Goal: Task Accomplishment & Management: Manage account settings

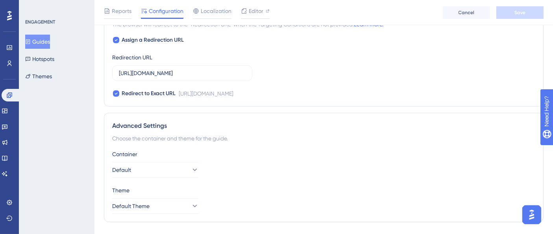
scroll to position [628, 0]
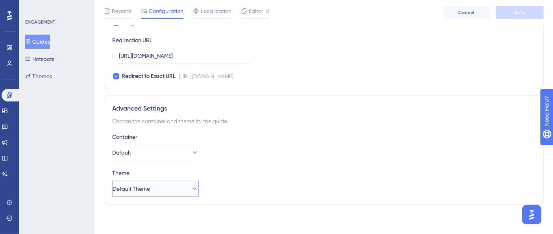
click at [190, 188] on icon at bounding box center [194, 189] width 8 height 8
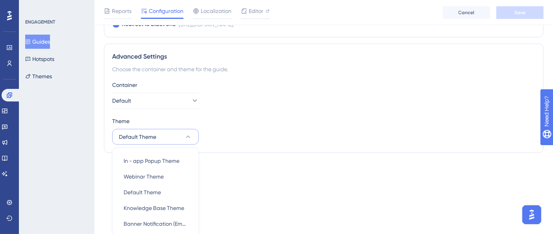
click at [287, 136] on div "Theme Default Theme In - app Popup Theme In - app Popup Theme Webinar Theme Web…" at bounding box center [323, 130] width 423 height 28
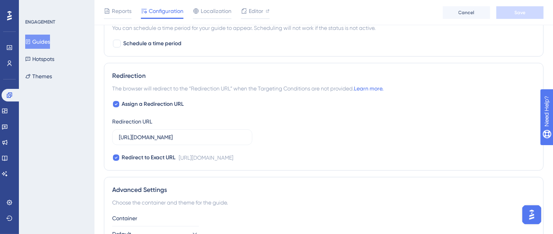
scroll to position [453, 0]
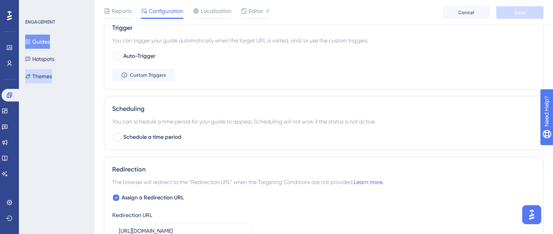
drag, startPoint x: 42, startPoint y: 79, endPoint x: 50, endPoint y: 67, distance: 14.5
click at [42, 79] on button "Themes" at bounding box center [38, 76] width 27 height 14
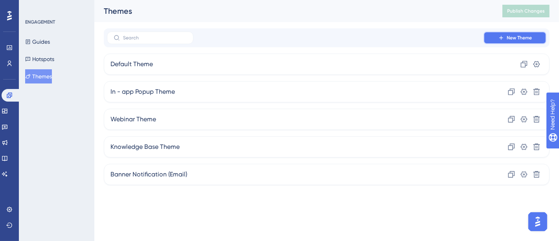
click at [508, 37] on span "New Theme" at bounding box center [519, 38] width 25 height 6
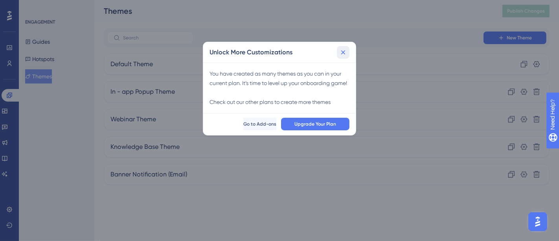
click at [345, 56] on button at bounding box center [343, 52] width 13 height 13
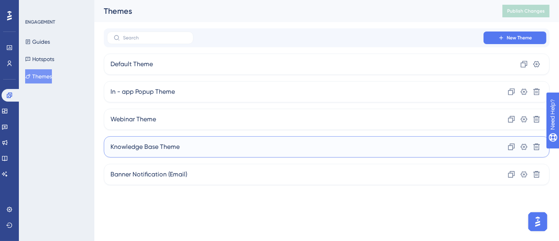
click at [460, 146] on div "Knowledge Base Theme Clone Settings Delete" at bounding box center [327, 146] width 446 height 21
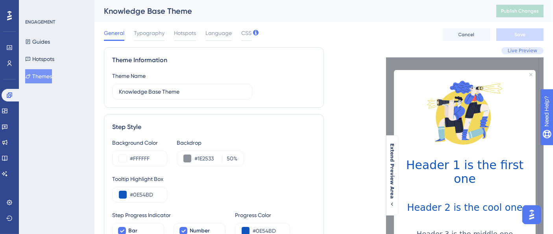
click at [150, 9] on div "Knowledge Base Theme" at bounding box center [290, 11] width 372 height 11
click at [148, 38] on div "Typography" at bounding box center [149, 34] width 31 height 13
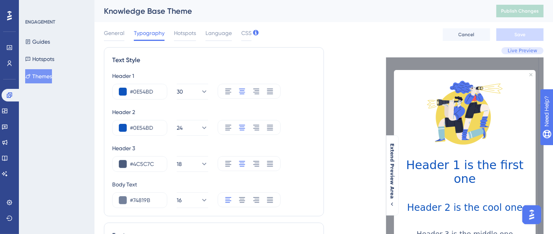
click at [124, 10] on div "Knowledge Base Theme" at bounding box center [290, 11] width 372 height 11
click at [112, 44] on div "General Typography Hotspots Language CSS Cancel Save" at bounding box center [323, 34] width 439 height 25
click at [112, 30] on span "General" at bounding box center [114, 32] width 20 height 9
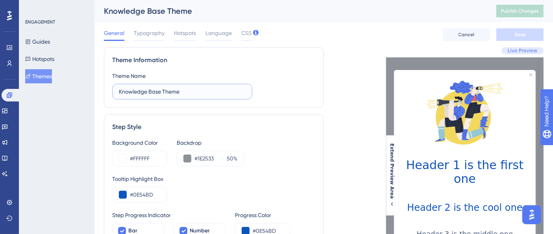
click at [183, 95] on input "Knowledge Base Theme" at bounding box center [182, 91] width 127 height 9
drag, startPoint x: 188, startPoint y: 92, endPoint x: 102, endPoint y: 98, distance: 85.6
type input "Onboarding Theme"
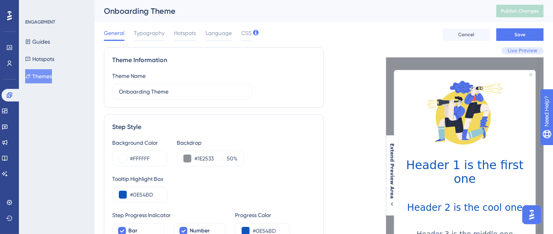
click at [282, 63] on div "Theme Information" at bounding box center [213, 59] width 203 height 9
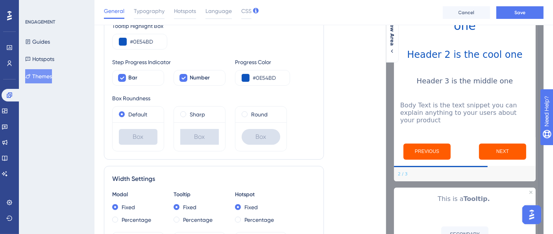
scroll to position [175, 0]
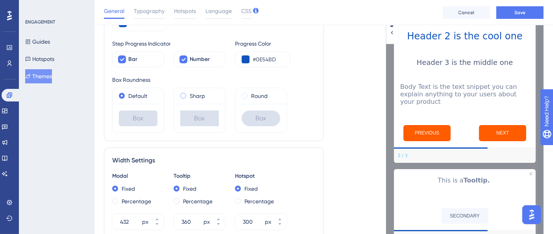
click at [183, 98] on div "Sharp" at bounding box center [199, 95] width 39 height 9
click at [122, 93] on span at bounding box center [122, 96] width 6 height 6
click at [127, 94] on input "radio" at bounding box center [127, 94] width 0 height 0
click at [245, 96] on span at bounding box center [244, 96] width 6 height 6
click at [250, 94] on input "radio" at bounding box center [250, 94] width 0 height 0
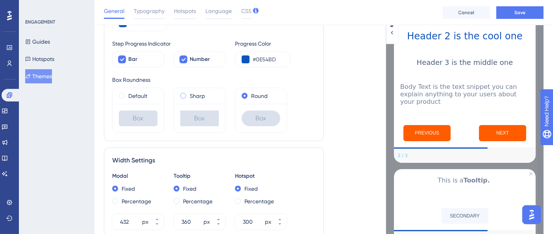
click at [184, 96] on span at bounding box center [183, 96] width 6 height 6
click at [188, 94] on input "radio" at bounding box center [188, 94] width 0 height 0
click at [122, 96] on span at bounding box center [122, 96] width 6 height 6
click at [127, 94] on input "radio" at bounding box center [127, 94] width 0 height 0
click at [241, 96] on div "Round" at bounding box center [260, 95] width 39 height 9
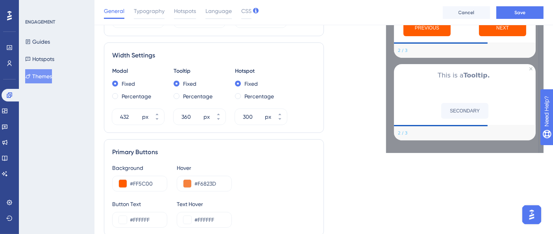
scroll to position [262, 0]
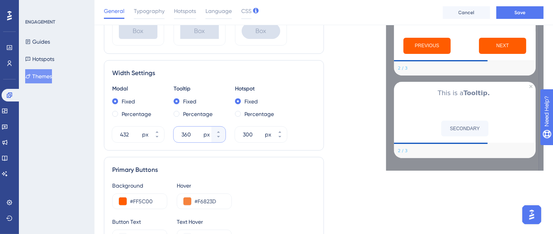
click at [188, 134] on input "360" at bounding box center [191, 134] width 20 height 9
type input "370"
click at [241, 171] on div "Primary Buttons" at bounding box center [213, 169] width 203 height 9
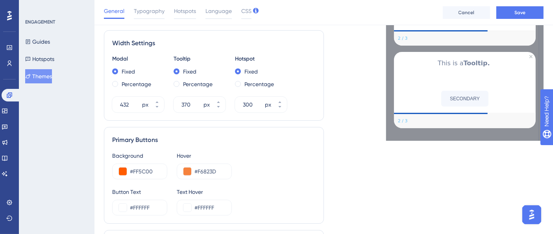
scroll to position [306, 0]
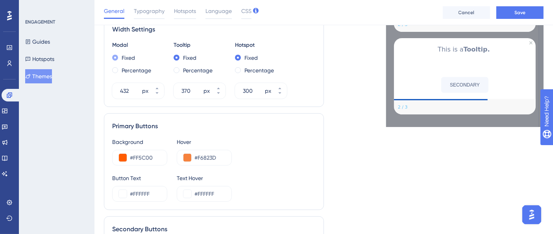
click at [112, 57] on span at bounding box center [115, 58] width 6 height 6
click at [120, 56] on input "radio" at bounding box center [120, 56] width 0 height 0
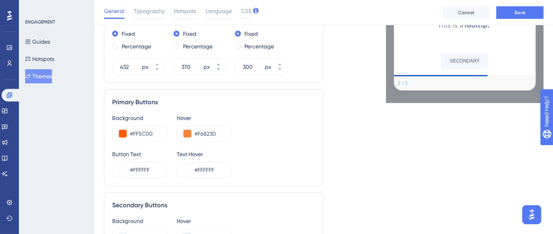
scroll to position [349, 0]
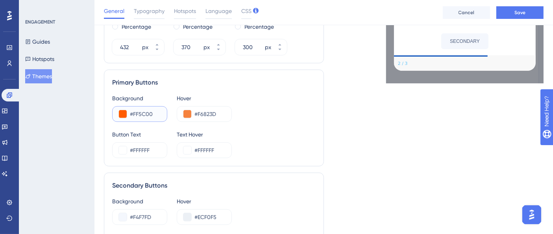
drag, startPoint x: 130, startPoint y: 114, endPoint x: 165, endPoint y: 114, distance: 35.4
click at [165, 114] on div "#FF5C00" at bounding box center [139, 114] width 55 height 16
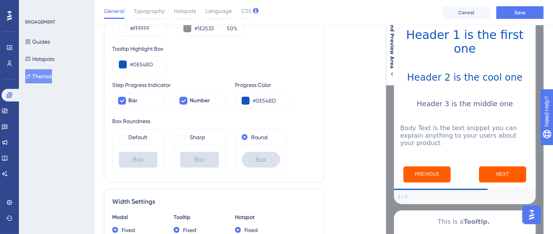
scroll to position [87, 0]
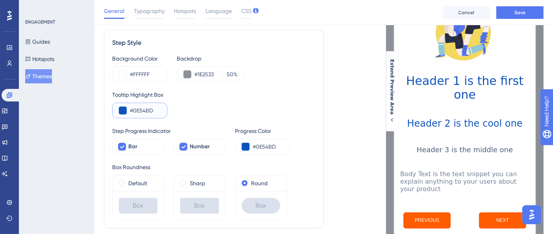
drag, startPoint x: 133, startPoint y: 109, endPoint x: 157, endPoint y: 109, distance: 24.8
click at [157, 109] on input "#0E54BD" at bounding box center [145, 110] width 31 height 9
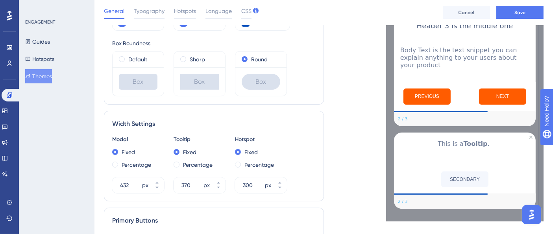
scroll to position [306, 0]
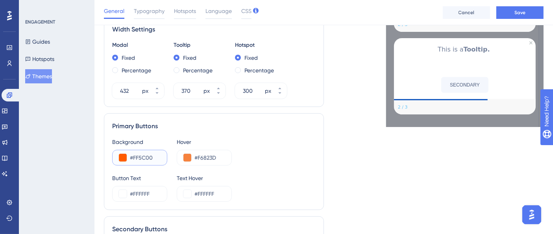
drag, startPoint x: 133, startPoint y: 158, endPoint x: 166, endPoint y: 158, distance: 33.8
click at [166, 158] on div "#FF5C00" at bounding box center [139, 158] width 55 height 16
paste input "0E54BD"
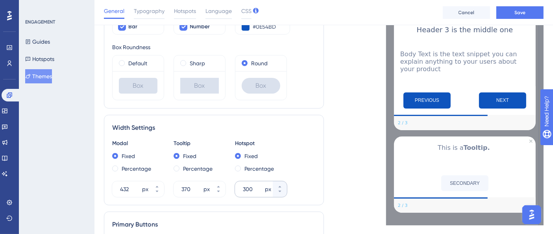
scroll to position [262, 0]
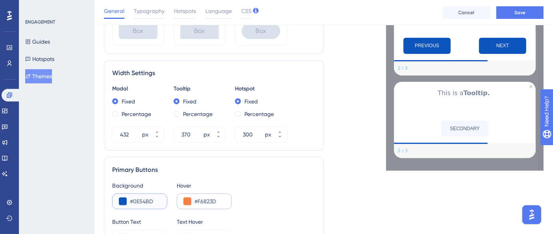
type input "#0E54BD"
drag, startPoint x: 197, startPoint y: 200, endPoint x: 226, endPoint y: 200, distance: 28.3
click at [226, 200] on div "#F6823D" at bounding box center [204, 201] width 55 height 16
paste input "0E54B"
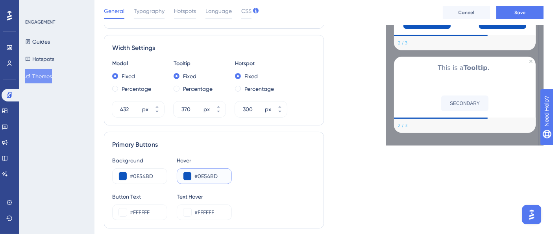
scroll to position [349, 0]
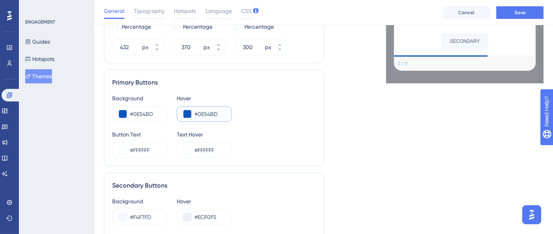
type input "#0E54BD"
click at [266, 130] on div "Button Text #FFFFFF Text Hover #FFFFFF" at bounding box center [213, 144] width 203 height 28
click at [123, 151] on button at bounding box center [123, 150] width 8 height 8
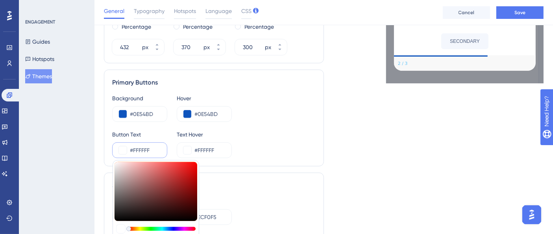
click at [284, 133] on div "Button Text #FFFFFF #FFFFFF HEX Text Hover #FFFFFF" at bounding box center [213, 144] width 203 height 28
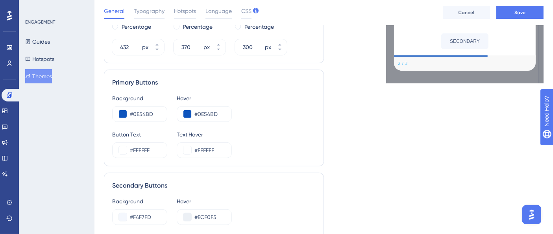
scroll to position [437, 0]
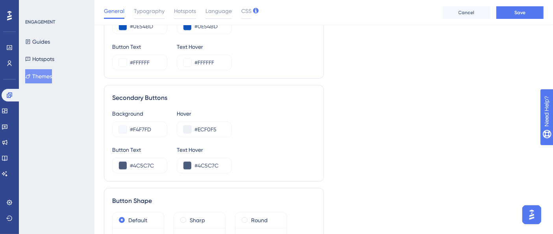
click at [254, 133] on div "Background #F4F7FD Hover #ECF0F5" at bounding box center [213, 123] width 203 height 28
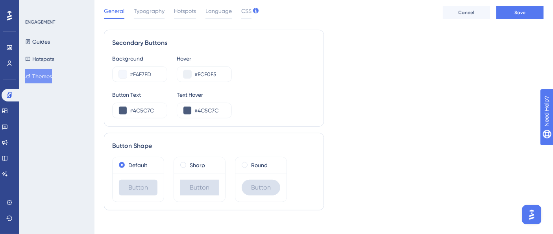
scroll to position [497, 0]
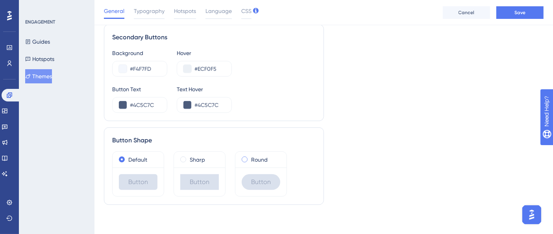
click at [246, 159] on span at bounding box center [244, 160] width 6 height 6
click at [250, 158] on input "radio" at bounding box center [250, 158] width 0 height 0
click at [130, 159] on label "Default" at bounding box center [137, 159] width 19 height 9
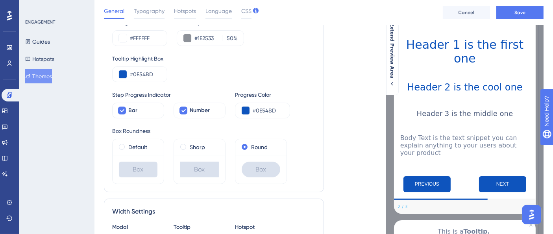
scroll to position [104, 0]
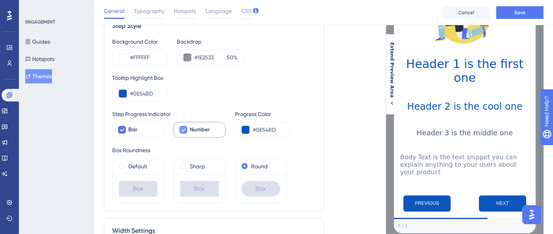
click at [181, 130] on icon at bounding box center [183, 130] width 5 height 6
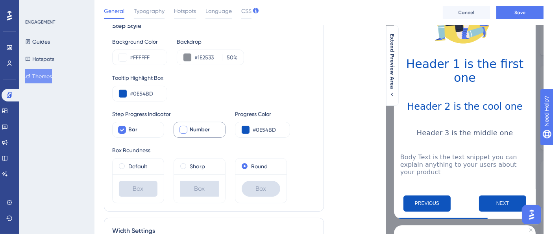
click at [181, 130] on div at bounding box center [183, 130] width 8 height 8
checkbox input "true"
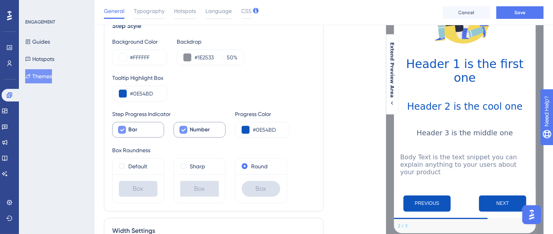
click at [121, 131] on icon at bounding box center [122, 130] width 4 height 3
checkbox input "false"
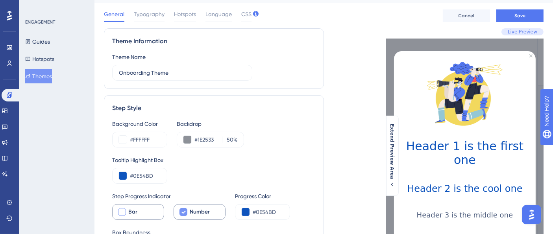
scroll to position [0, 0]
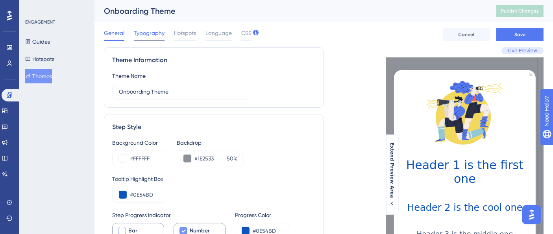
click at [162, 40] on div at bounding box center [149, 40] width 31 height 1
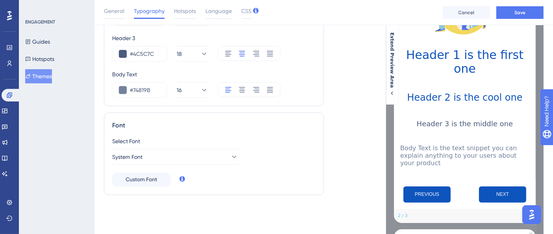
scroll to position [131, 0]
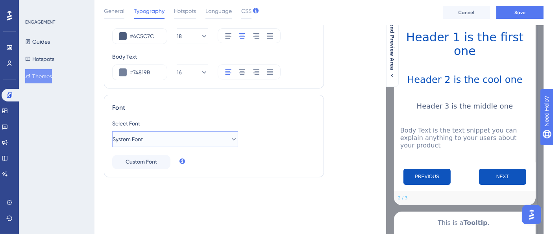
click at [225, 143] on button "System Font" at bounding box center [175, 139] width 126 height 16
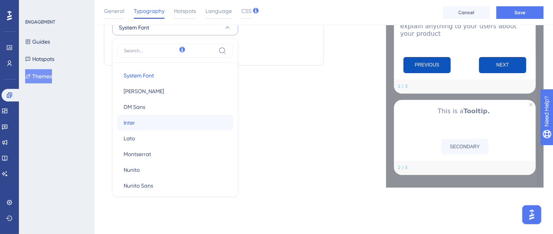
click at [158, 126] on button "Inter Inter" at bounding box center [175, 123] width 116 height 16
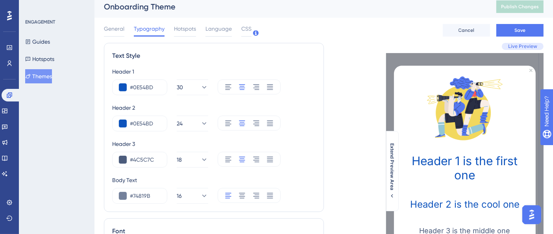
scroll to position [0, 0]
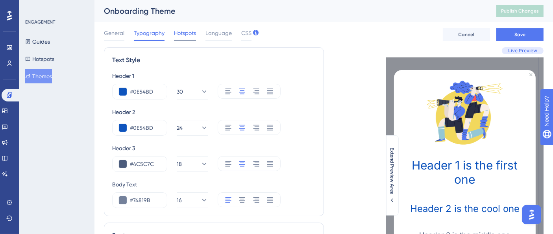
click at [182, 36] on span "Hotspots" at bounding box center [185, 32] width 22 height 9
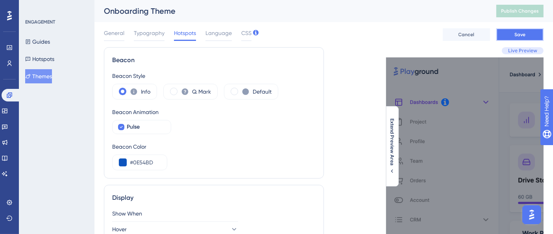
click at [516, 32] on span "Save" at bounding box center [519, 34] width 11 height 6
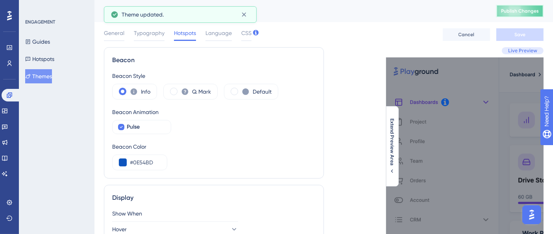
click at [527, 12] on span "Publish Changes" at bounding box center [520, 11] width 38 height 6
click at [49, 41] on button "Guides" at bounding box center [37, 42] width 25 height 14
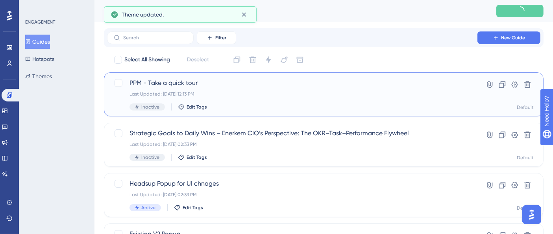
click at [213, 87] on span "PPM - Take a quick tour" at bounding box center [291, 82] width 325 height 9
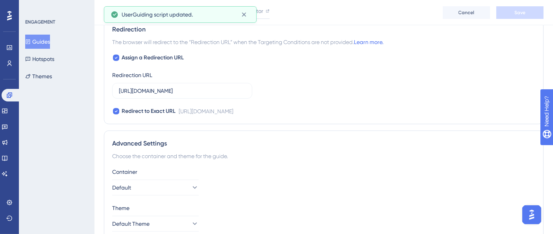
scroll to position [628, 0]
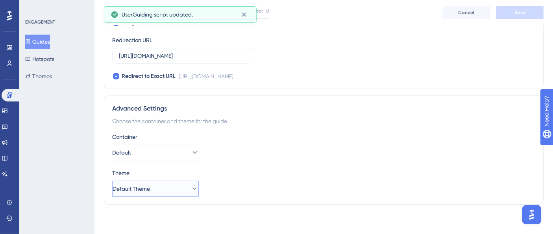
click at [179, 187] on button "Default Theme" at bounding box center [155, 189] width 87 height 16
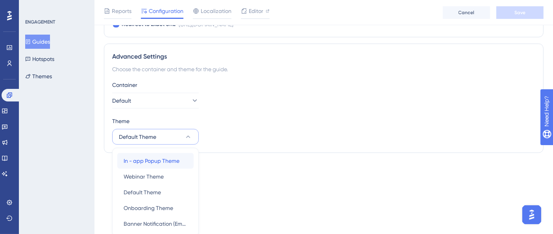
click at [164, 161] on span "In - app Popup Theme" at bounding box center [151, 160] width 56 height 9
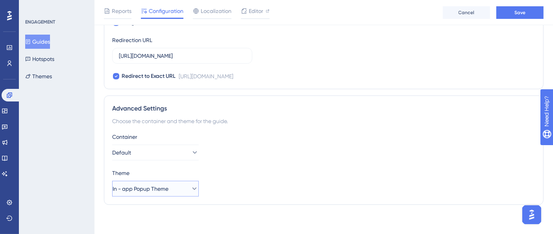
click at [195, 183] on button "In - app Popup Theme" at bounding box center [155, 189] width 87 height 16
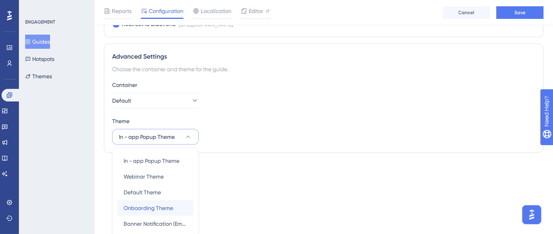
click at [165, 207] on span "Onboarding Theme" at bounding box center [148, 207] width 50 height 9
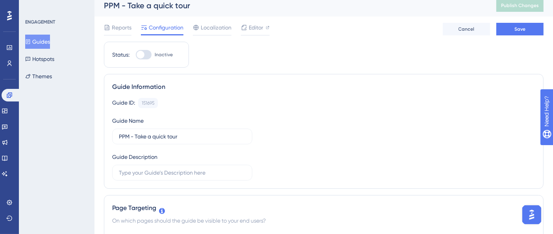
scroll to position [0, 0]
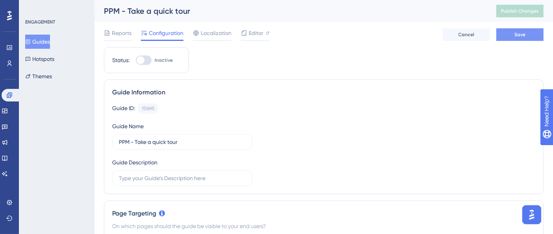
click at [525, 32] on span "Save" at bounding box center [519, 34] width 11 height 6
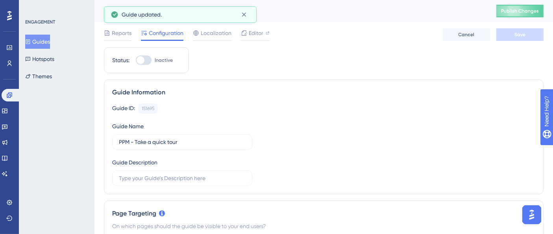
click at [526, 12] on span "Publish Changes" at bounding box center [520, 11] width 38 height 6
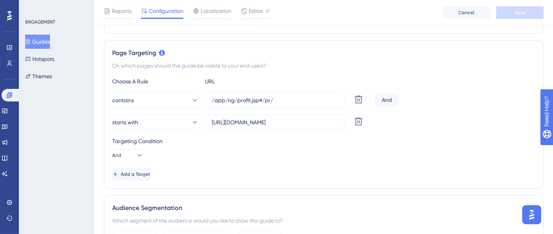
scroll to position [103, 0]
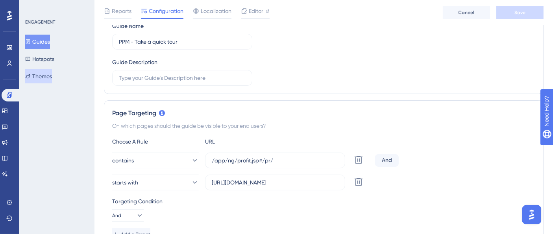
click at [47, 76] on button "Themes" at bounding box center [38, 76] width 27 height 14
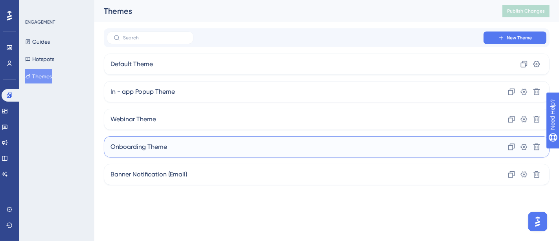
click at [245, 147] on div "Onboarding Theme Clone Settings Delete" at bounding box center [327, 146] width 446 height 21
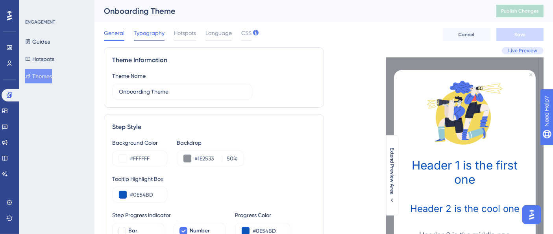
click at [153, 37] on span "Typography" at bounding box center [149, 32] width 31 height 9
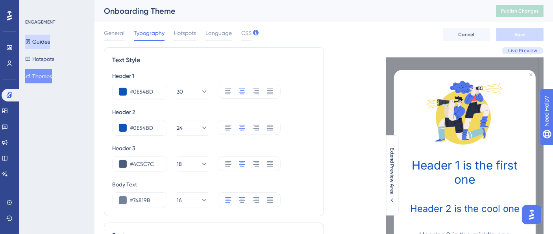
click at [50, 44] on button "Guides" at bounding box center [37, 42] width 25 height 14
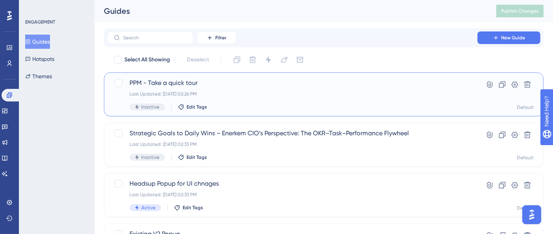
click at [235, 91] on div "Last Updated: Sep 17 2025, 02:26 PM" at bounding box center [291, 94] width 325 height 6
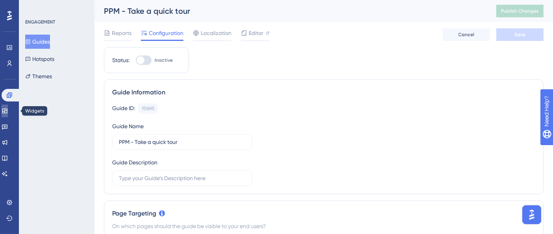
click at [7, 112] on icon at bounding box center [4, 111] width 5 height 5
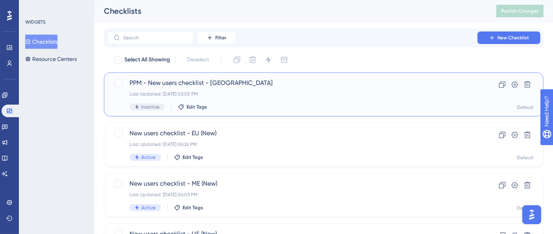
click at [215, 81] on span "PPM - New users checklist - US" at bounding box center [291, 82] width 325 height 9
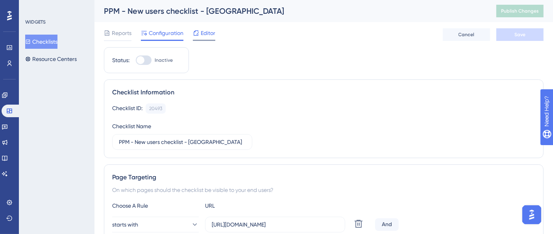
click at [203, 30] on span "Editor" at bounding box center [208, 32] width 15 height 9
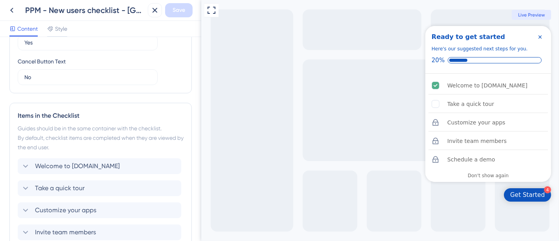
scroll to position [393, 0]
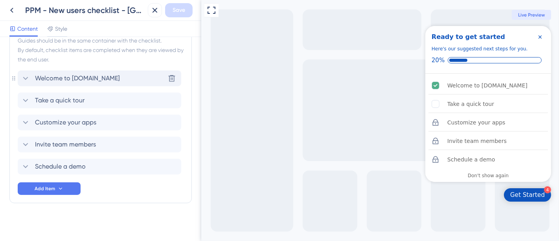
click at [26, 77] on icon at bounding box center [25, 78] width 9 height 9
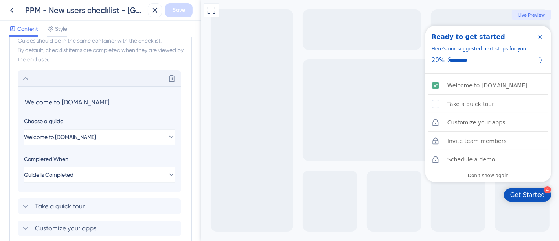
scroll to position [426, 0]
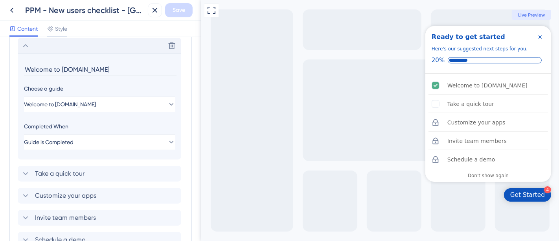
click at [25, 47] on icon at bounding box center [25, 45] width 9 height 9
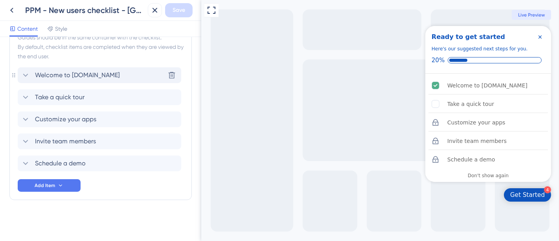
scroll to position [395, 0]
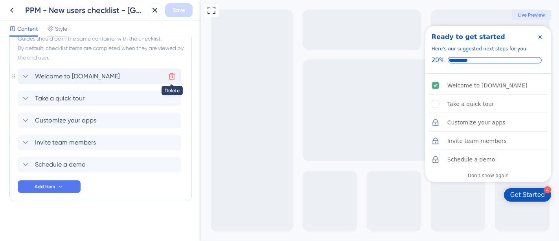
click at [176, 75] on button at bounding box center [172, 76] width 13 height 13
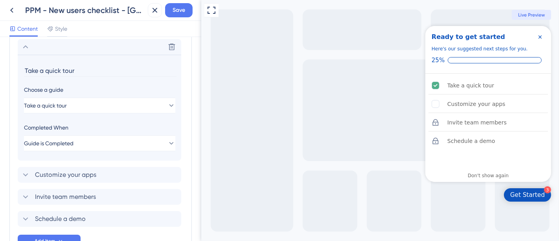
scroll to position [426, 0]
click at [25, 46] on icon at bounding box center [25, 45] width 9 height 9
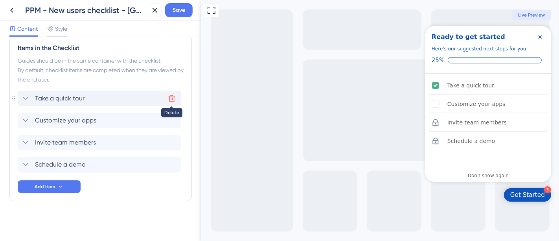
click at [169, 97] on icon at bounding box center [172, 98] width 8 height 8
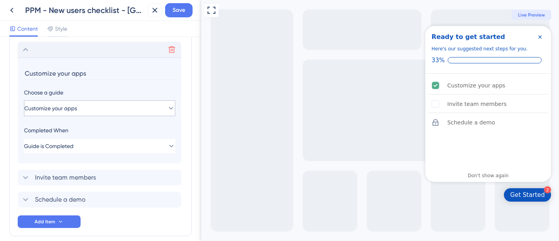
scroll to position [426, 0]
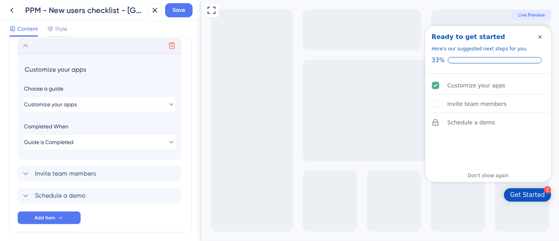
click at [27, 44] on icon at bounding box center [25, 45] width 9 height 9
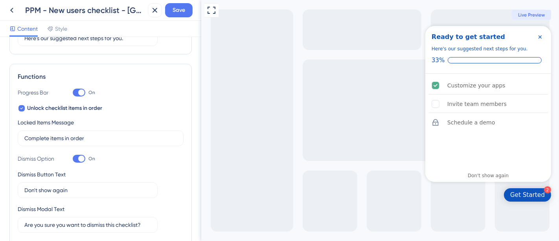
scroll to position [133, 0]
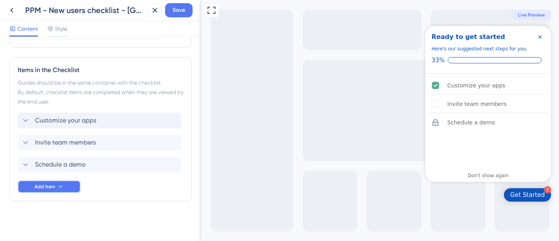
click at [56, 186] on button "Add Item" at bounding box center [49, 186] width 63 height 13
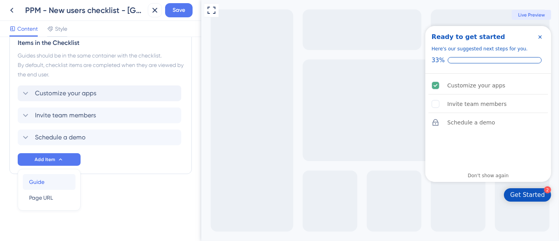
click at [50, 181] on div "Guide Guide" at bounding box center [49, 182] width 40 height 16
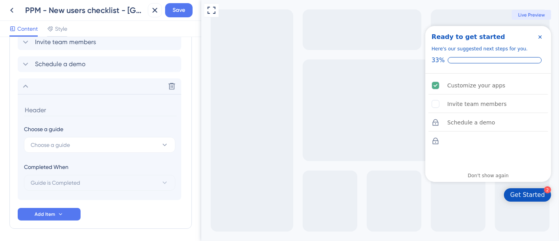
scroll to position [479, 0]
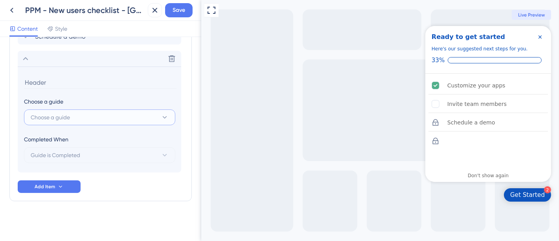
click at [136, 116] on button "Choose a guide" at bounding box center [99, 117] width 151 height 16
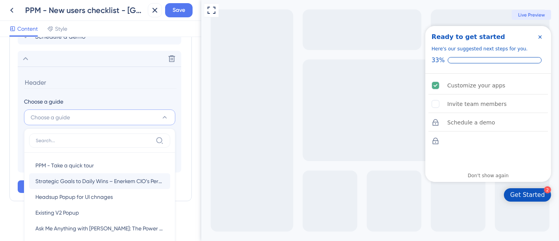
scroll to position [545, 0]
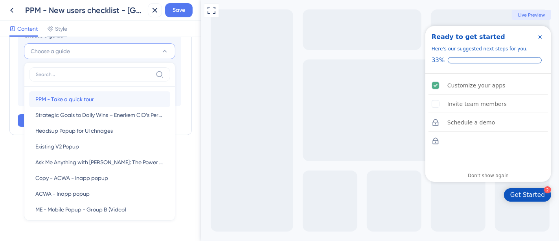
click at [71, 97] on span "PPM - Take a quick tour" at bounding box center [64, 98] width 59 height 9
type input "PPM - Take a quick tour"
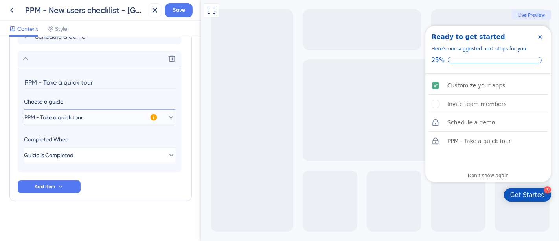
click at [48, 120] on span "PPM - Take a quick tour" at bounding box center [53, 116] width 59 height 9
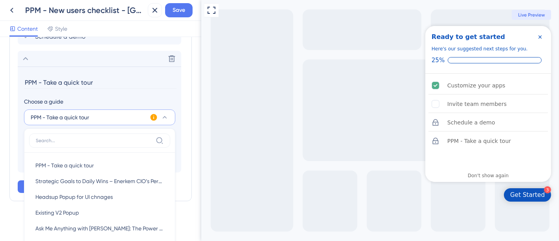
scroll to position [545, 0]
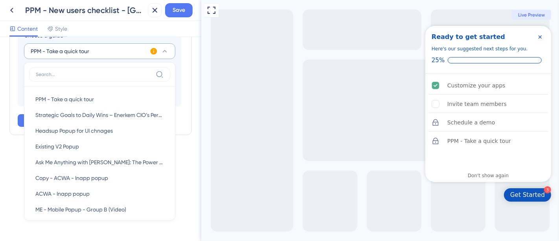
click at [0, 174] on div "Checklist Header Title Ready to get started Subtitle Here's our suggested next …" at bounding box center [100, 139] width 201 height 204
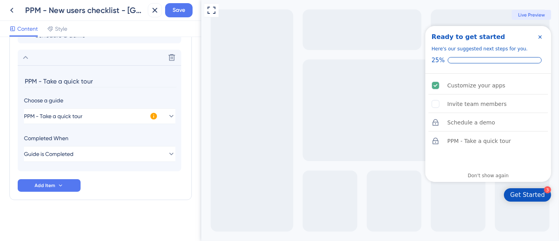
scroll to position [479, 0]
click at [177, 17] on div "PPM - New users checklist - US Save" at bounding box center [100, 10] width 201 height 21
click at [22, 58] on icon at bounding box center [25, 58] width 9 height 9
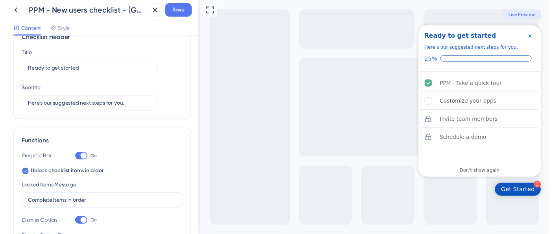
scroll to position [0, 0]
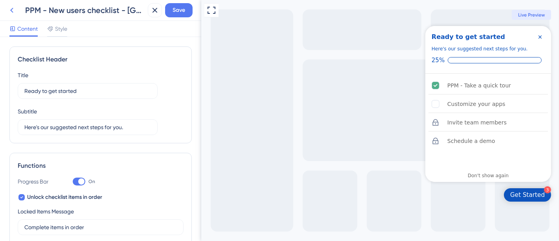
click at [14, 7] on icon at bounding box center [11, 10] width 9 height 9
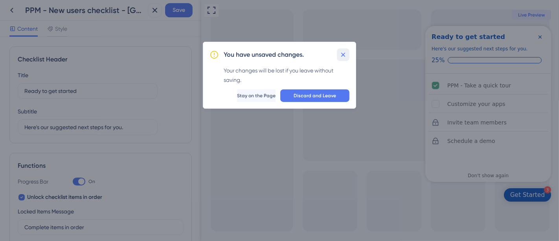
click at [343, 56] on icon at bounding box center [343, 55] width 8 height 8
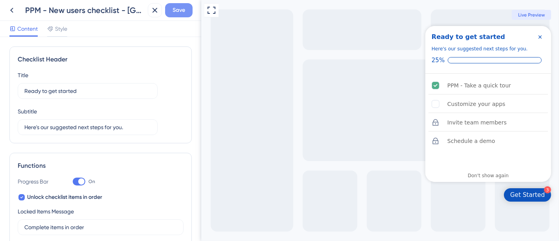
click at [184, 9] on span "Save" at bounding box center [179, 10] width 13 height 9
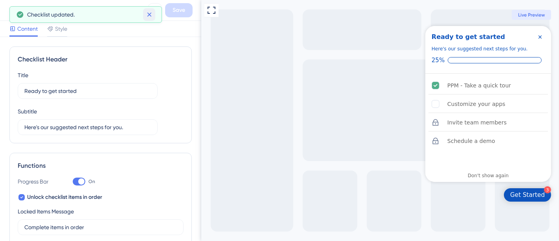
click at [147, 12] on icon at bounding box center [150, 15] width 8 height 8
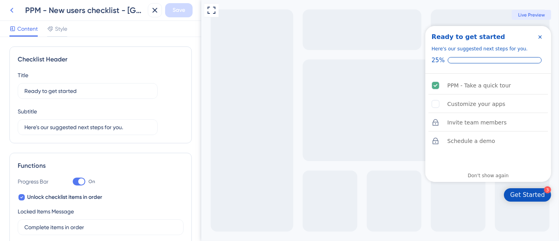
click at [6, 11] on button at bounding box center [12, 10] width 14 height 14
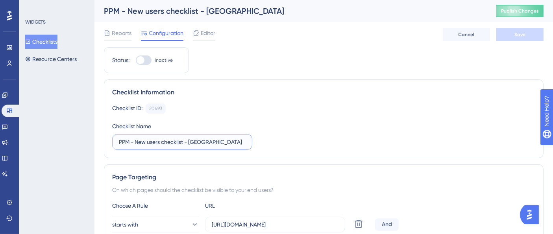
drag, startPoint x: 134, startPoint y: 141, endPoint x: 113, endPoint y: 141, distance: 20.8
click at [113, 141] on label "PPM - New users checklist - US" at bounding box center [182, 142] width 140 height 16
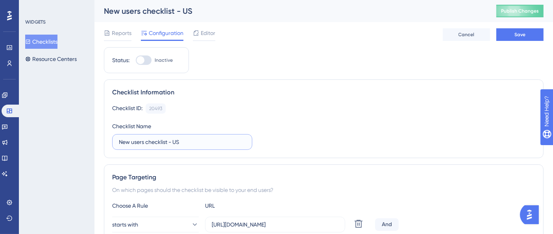
type input "PPM - New users checklist - US"
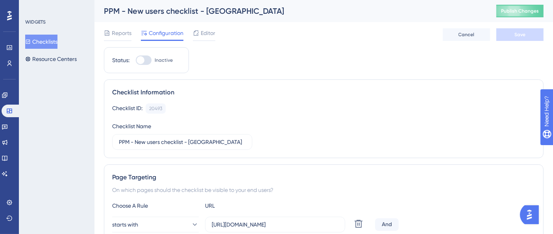
click at [299, 126] on div "Checklist ID: 20493 Copy Checklist Name PPM - New users checklist - US" at bounding box center [323, 126] width 423 height 46
click at [507, 5] on button "Publish Changes" at bounding box center [519, 11] width 47 height 13
click at [6, 94] on icon at bounding box center [5, 95] width 6 height 6
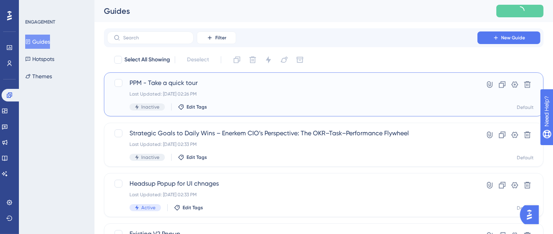
click at [219, 83] on span "PPM - Take a quick tour" at bounding box center [291, 82] width 325 height 9
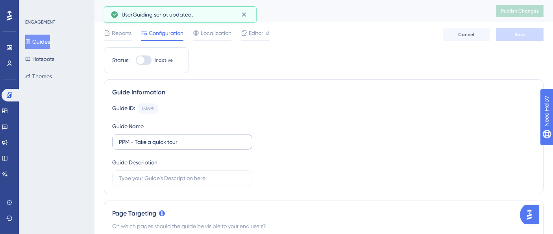
scroll to position [87, 0]
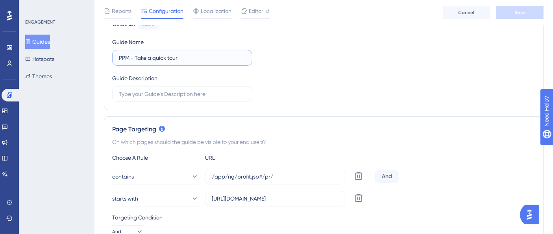
drag, startPoint x: 135, startPoint y: 57, endPoint x: 93, endPoint y: 57, distance: 42.1
click at [183, 57] on input "Take a quick tour" at bounding box center [182, 57] width 127 height 9
drag, startPoint x: 170, startPoint y: 58, endPoint x: 102, endPoint y: 58, distance: 67.6
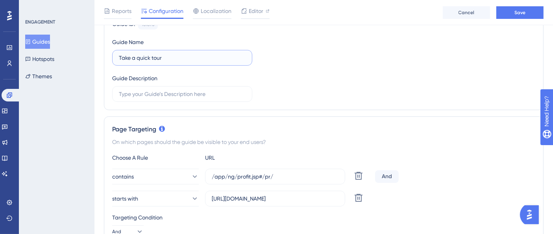
paste input "Your Guided T"
type input "Your Guided Tour"
click at [300, 55] on div "Guide ID: 151695 Copy Guide Name Your Guided Tour Guide Description" at bounding box center [323, 60] width 423 height 83
click at [514, 14] on span "Save" at bounding box center [519, 12] width 11 height 6
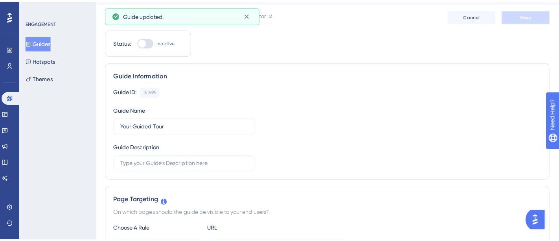
scroll to position [0, 0]
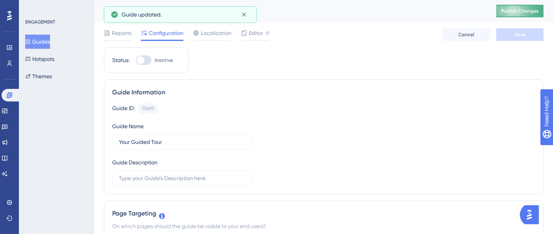
click at [525, 12] on span "Publish Changes" at bounding box center [520, 11] width 38 height 6
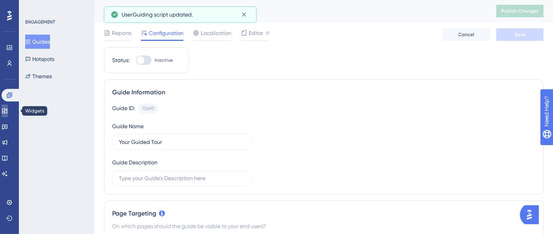
click at [8, 112] on icon at bounding box center [5, 111] width 6 height 6
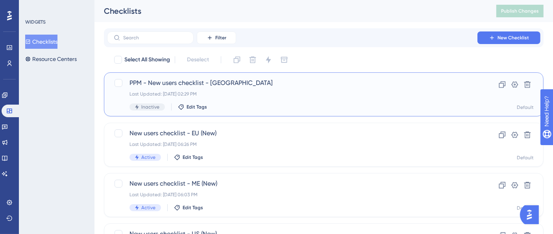
click at [250, 91] on div "Last Updated: Sep 17 2025, 02:29 PM" at bounding box center [291, 94] width 325 height 6
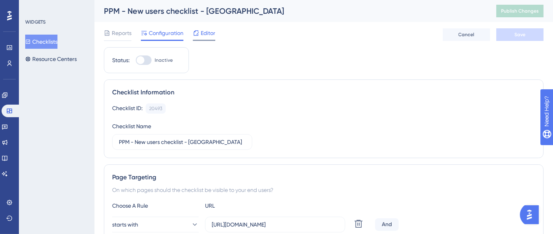
click at [199, 31] on div "Editor" at bounding box center [204, 32] width 22 height 9
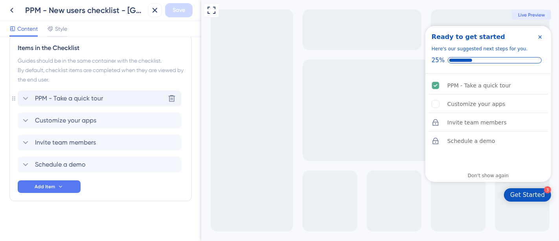
click at [124, 96] on div "PPM - Take a quick tour Delete" at bounding box center [100, 98] width 164 height 16
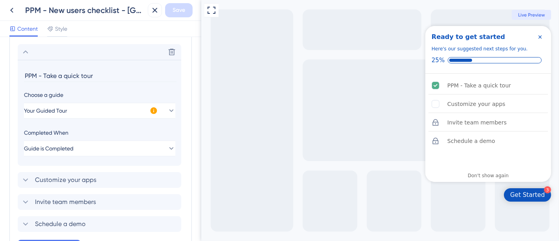
scroll to position [426, 0]
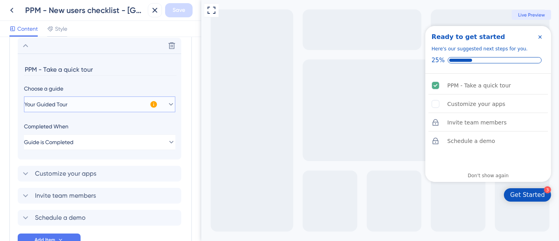
click at [118, 107] on button "Your Guided Tour" at bounding box center [99, 104] width 151 height 16
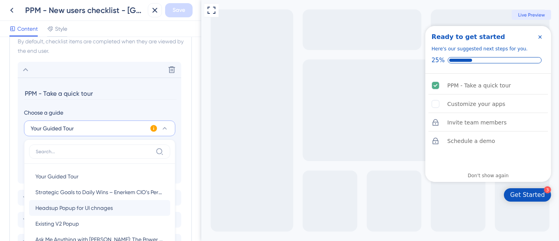
scroll to position [348, 0]
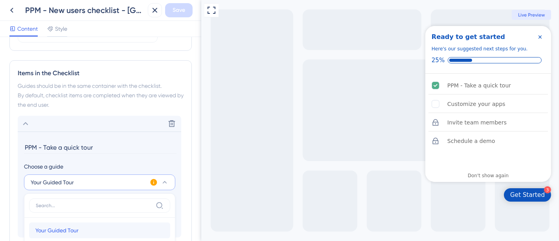
click at [57, 225] on span "Your Guided Tour" at bounding box center [56, 229] width 43 height 9
type input "Your Guided Tour"
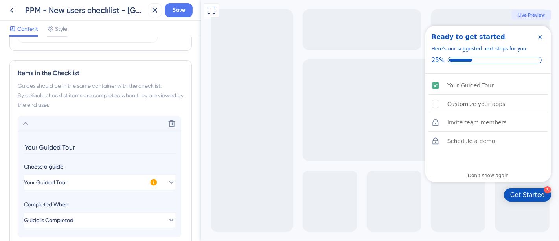
click at [214, 122] on div "Full Screen Preview 3 Get Started Ready to get started Here's our suggested nex…" at bounding box center [380, 120] width 358 height 241
click at [181, 13] on span "Save" at bounding box center [179, 10] width 13 height 9
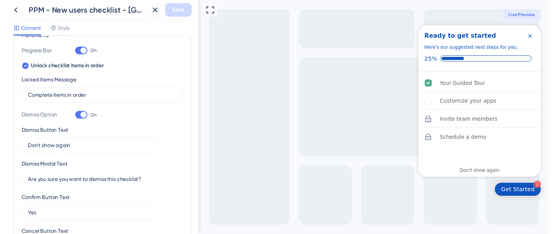
scroll to position [0, 0]
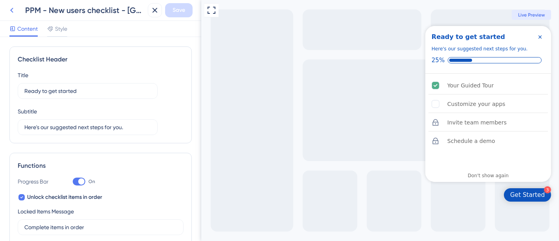
click at [11, 15] on icon at bounding box center [11, 10] width 9 height 9
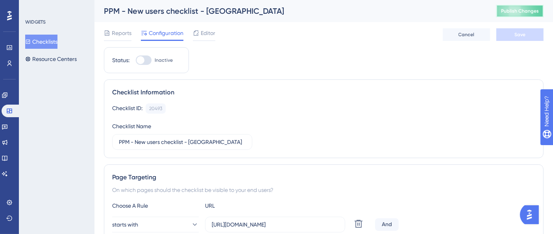
click at [525, 8] on span "Publish Changes" at bounding box center [520, 11] width 38 height 6
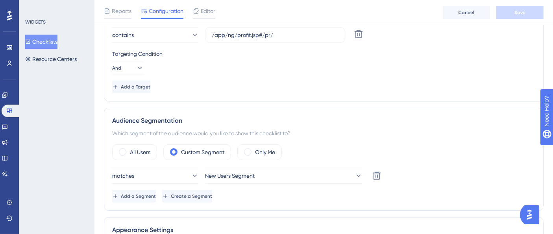
scroll to position [218, 0]
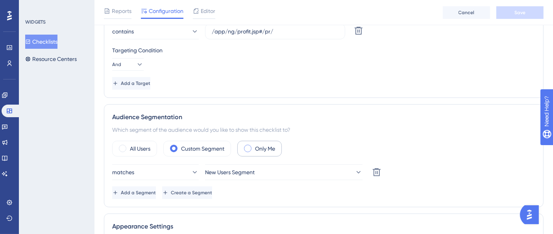
click at [249, 147] on span at bounding box center [247, 148] width 7 height 7
click at [254, 146] on input "radio" at bounding box center [254, 146] width 0 height 0
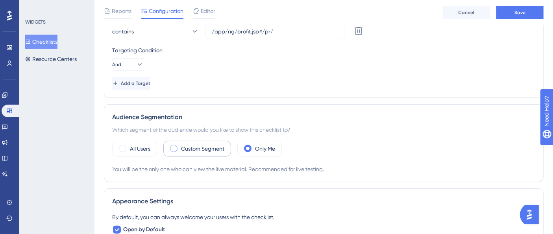
click at [182, 146] on label "Custom Segment" at bounding box center [202, 148] width 43 height 9
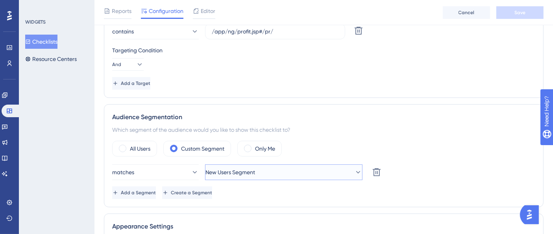
click at [278, 173] on button "New Users Segment" at bounding box center [283, 172] width 157 height 16
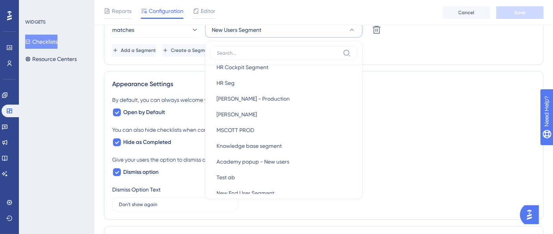
scroll to position [349, 0]
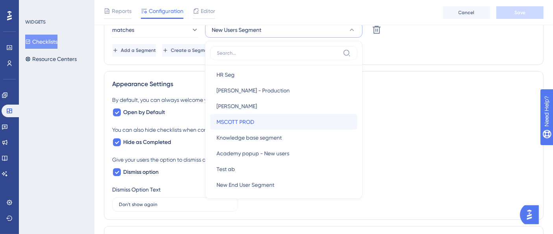
click at [273, 116] on div "MSCOTT PROD MSCOTT PROD" at bounding box center [283, 122] width 134 height 16
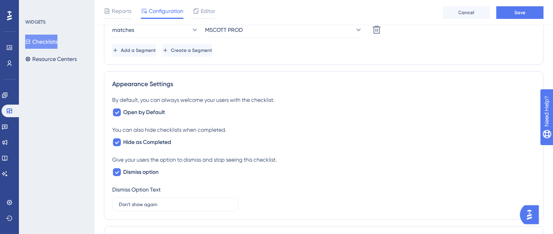
click at [381, 101] on div "By default, you can always welcome your users with the checklist." at bounding box center [323, 99] width 423 height 9
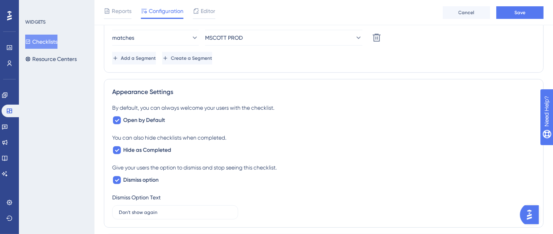
scroll to position [230, 0]
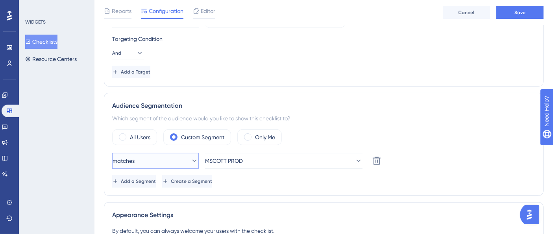
click at [171, 160] on button "matches" at bounding box center [155, 161] width 87 height 16
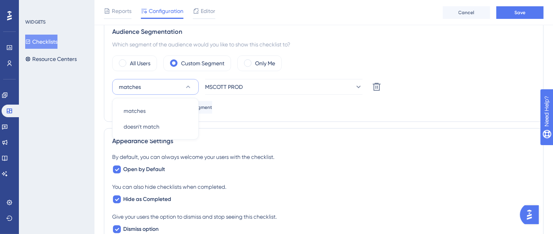
click at [364, 111] on div "Add a Segment Create a Segment" at bounding box center [323, 107] width 423 height 13
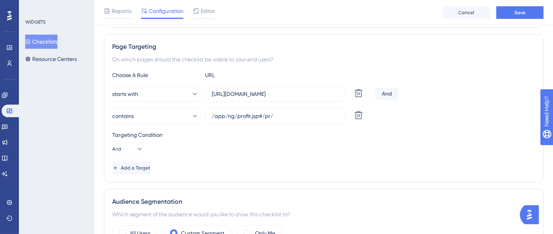
scroll to position [0, 0]
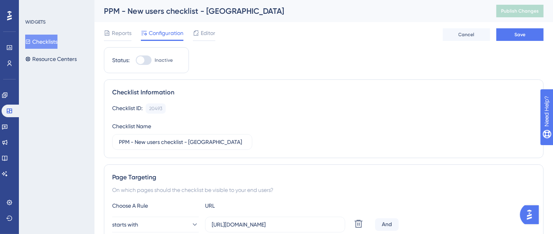
click at [149, 59] on div at bounding box center [144, 59] width 16 height 9
click at [136, 60] on input "Inactive" at bounding box center [135, 60] width 0 height 0
checkbox input "true"
click at [522, 40] on button "Save" at bounding box center [519, 34] width 47 height 13
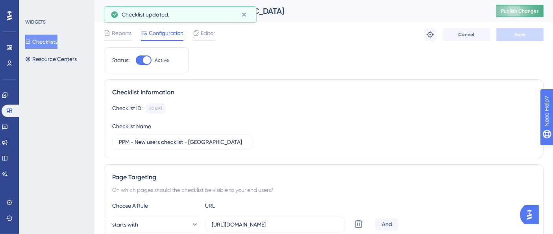
click at [528, 6] on button "Publish Changes" at bounding box center [519, 11] width 47 height 13
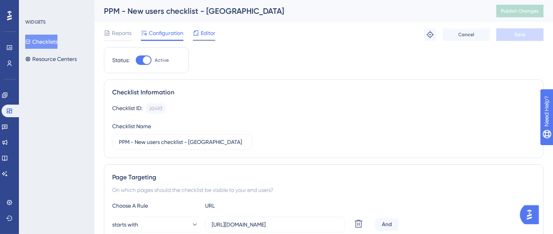
click at [209, 30] on span "Editor" at bounding box center [208, 32] width 15 height 9
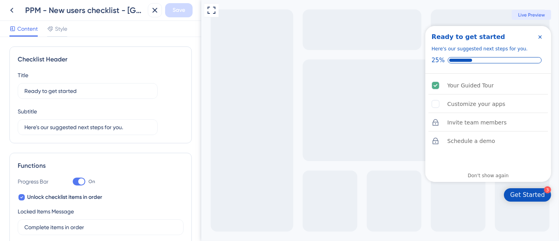
click at [540, 37] on icon "Close Checklist" at bounding box center [539, 36] width 3 height 3
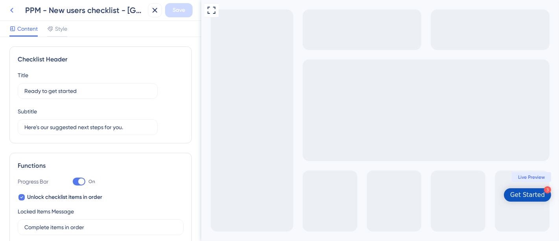
click at [11, 9] on icon at bounding box center [11, 10] width 9 height 9
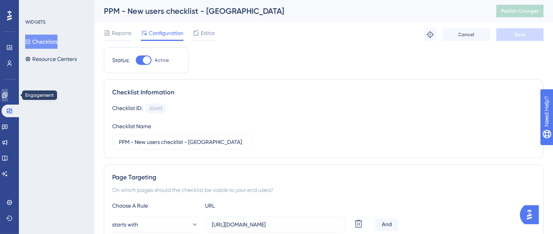
click at [8, 97] on icon at bounding box center [5, 95] width 6 height 6
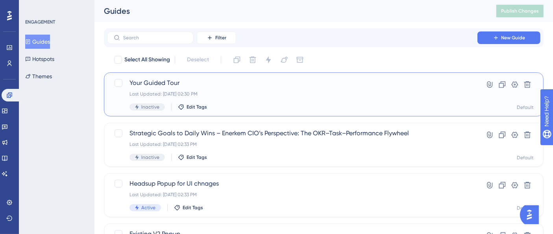
click at [169, 90] on div "Your Guided Tour Last Updated: Sep 17 2025, 02:30 PM Inactive Edit Tags" at bounding box center [291, 94] width 325 height 32
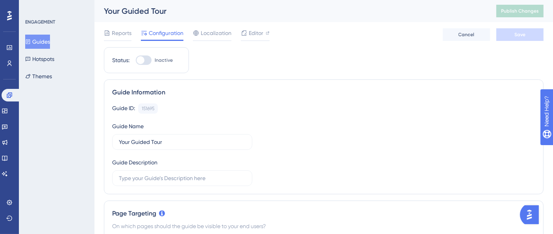
click at [7, 103] on div "Engagement Widgets Feedback Product Updates Knowledge Base AI Assistant" at bounding box center [10, 134] width 16 height 91
click at [7, 113] on icon at bounding box center [4, 111] width 5 height 5
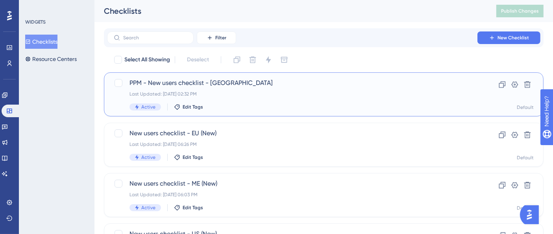
click at [225, 88] on div "PPM - New users checklist - US Last Updated: Sep 17 2025, 02:32 PM Active Edit …" at bounding box center [291, 94] width 325 height 32
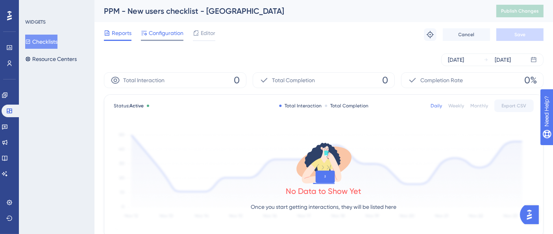
click at [157, 33] on span "Configuration" at bounding box center [166, 32] width 35 height 9
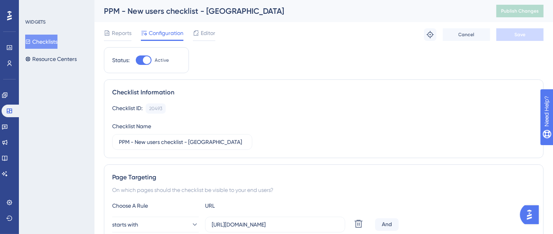
click at [42, 42] on button "Checklists" at bounding box center [41, 42] width 32 height 14
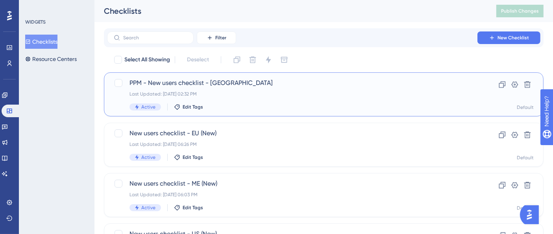
click at [228, 85] on span "PPM - New users checklist - US" at bounding box center [291, 82] width 325 height 9
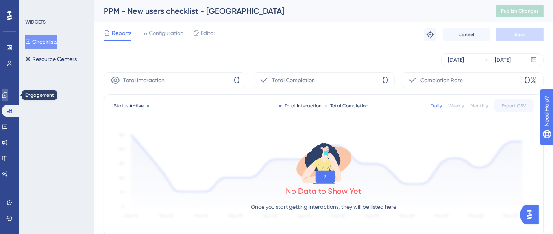
click at [8, 99] on link at bounding box center [5, 95] width 6 height 13
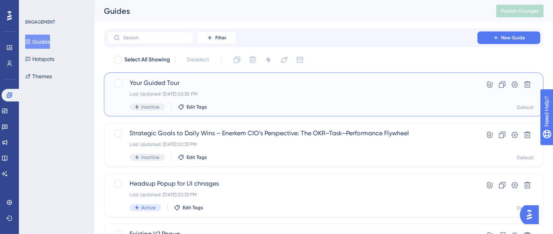
click at [227, 89] on div "Your Guided Tour Last Updated: Sep 17 2025, 02:30 PM Inactive Edit Tags" at bounding box center [291, 94] width 325 height 32
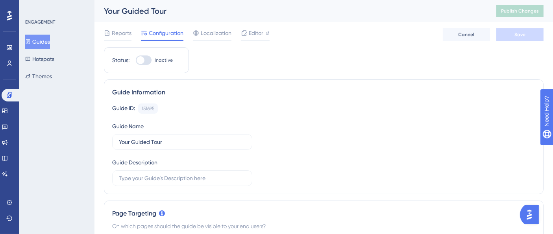
click at [147, 59] on div at bounding box center [144, 59] width 16 height 9
click at [136, 60] on input "Inactive" at bounding box center [135, 60] width 0 height 0
checkbox input "true"
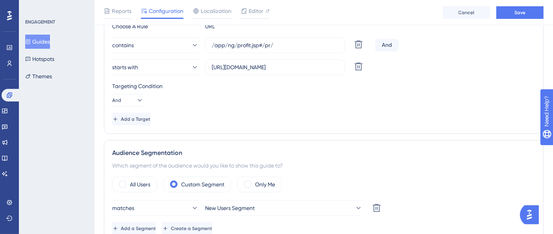
scroll to position [262, 0]
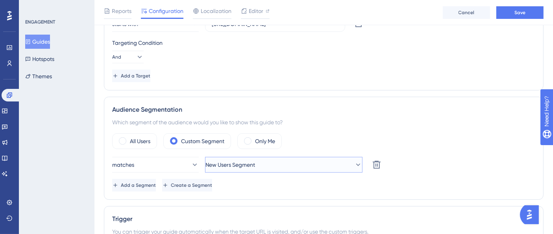
click at [274, 168] on button "New Users Segment" at bounding box center [283, 165] width 157 height 16
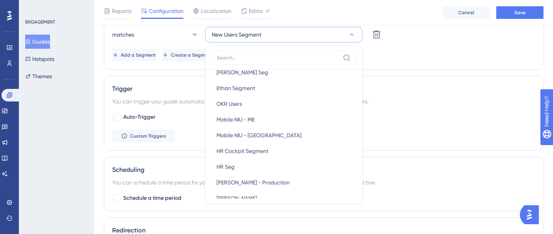
scroll to position [306, 0]
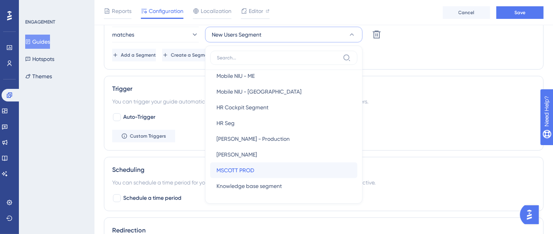
click at [262, 167] on div "MSCOTT PROD MSCOTT PROD" at bounding box center [283, 170] width 134 height 16
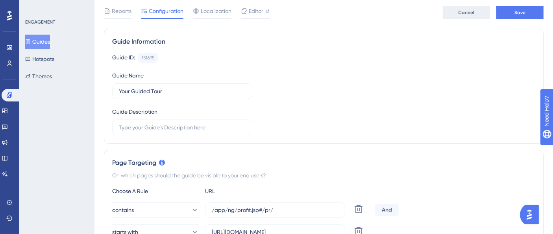
scroll to position [0, 0]
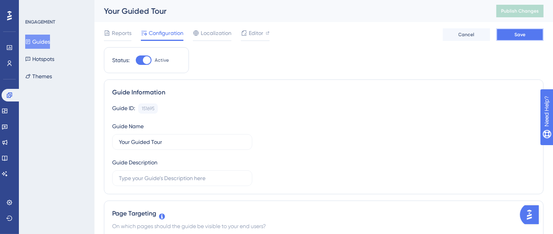
click at [512, 34] on button "Save" at bounding box center [519, 34] width 47 height 13
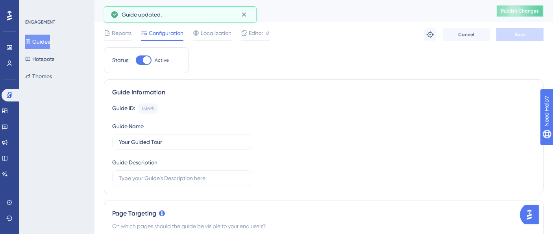
click at [530, 7] on button "Publish Changes" at bounding box center [519, 11] width 47 height 13
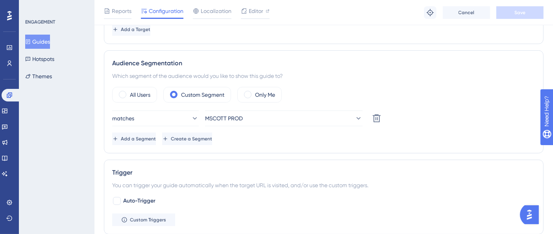
scroll to position [349, 0]
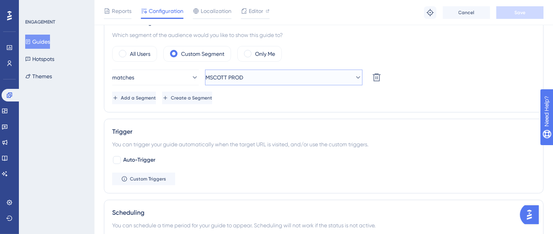
click at [284, 78] on button "MSCOTT PROD" at bounding box center [283, 78] width 157 height 16
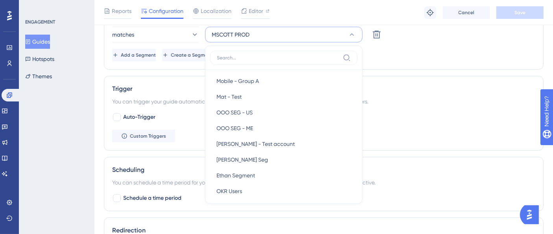
scroll to position [218, 0]
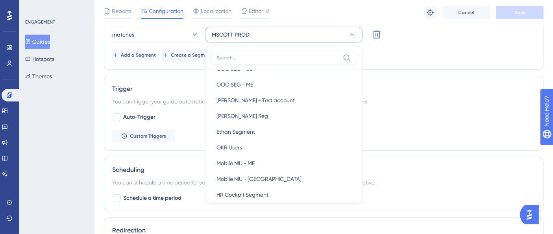
click at [417, 49] on div "Add a Segment Create a Segment" at bounding box center [323, 55] width 423 height 13
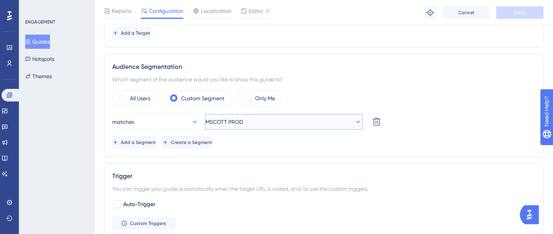
click at [285, 117] on button "MSCOTT PROD" at bounding box center [283, 122] width 157 height 16
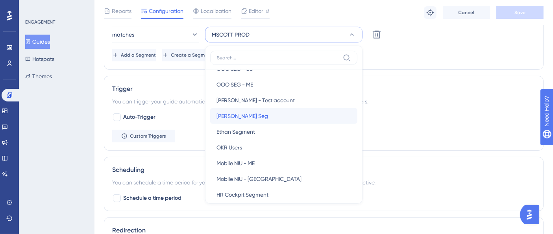
click at [271, 114] on div "Ethan Firm Seg Ethan Firm Seg" at bounding box center [283, 116] width 134 height 16
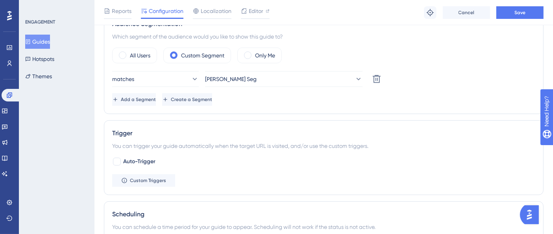
scroll to position [305, 0]
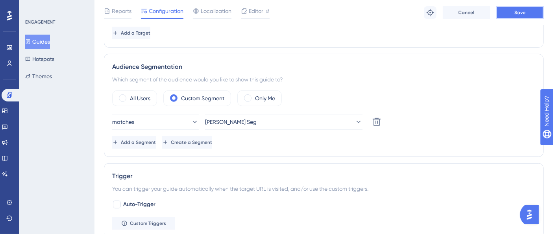
click at [521, 11] on span "Save" at bounding box center [519, 12] width 11 height 6
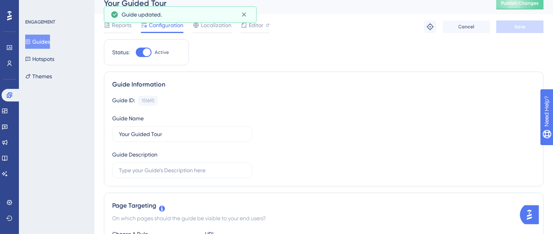
scroll to position [0, 0]
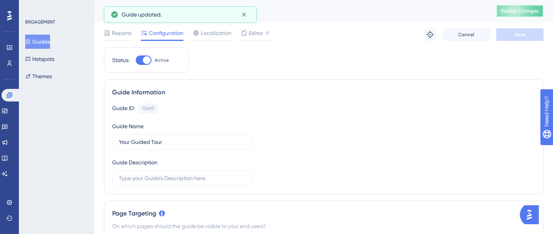
drag, startPoint x: 527, startPoint y: 11, endPoint x: 453, endPoint y: 13, distance: 74.0
click at [527, 11] on span "Publish Changes" at bounding box center [520, 11] width 38 height 6
drag, startPoint x: 12, startPoint y: 113, endPoint x: 24, endPoint y: 50, distance: 64.3
click at [8, 113] on icon at bounding box center [5, 111] width 6 height 6
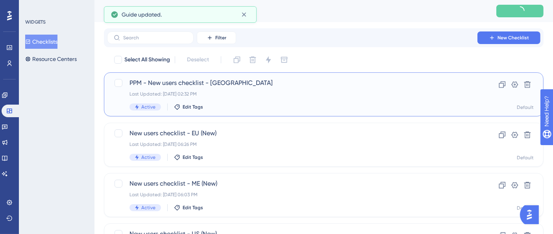
click at [257, 83] on span "PPM - New users checklist - US" at bounding box center [291, 82] width 325 height 9
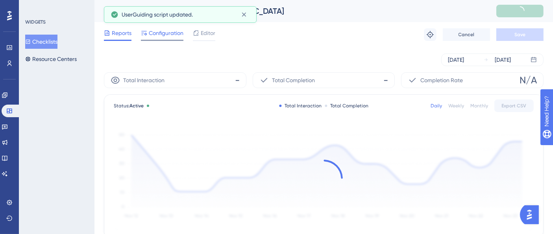
click at [154, 33] on span "Configuration" at bounding box center [166, 32] width 35 height 9
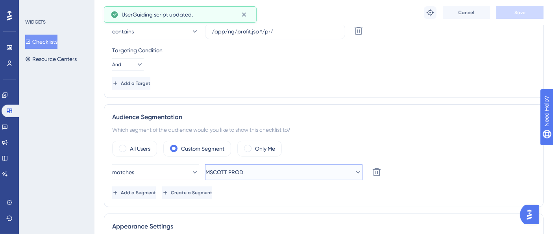
click at [239, 173] on span "MSCOTT PROD" at bounding box center [224, 172] width 38 height 9
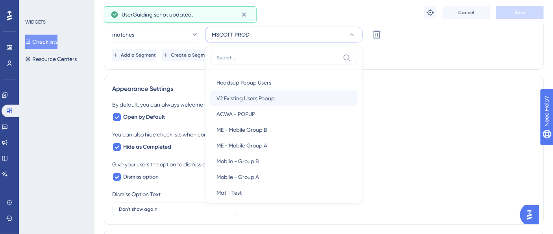
scroll to position [175, 0]
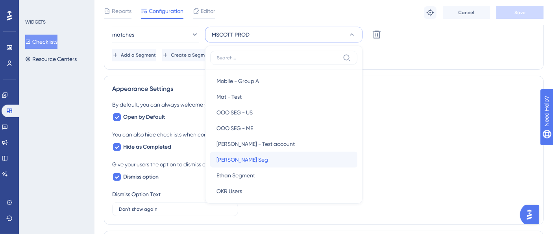
click at [249, 159] on span "Ethan Firm Seg" at bounding box center [242, 159] width 52 height 9
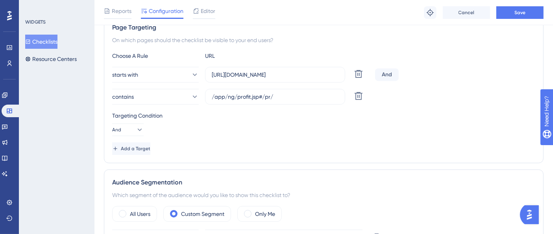
scroll to position [94, 0]
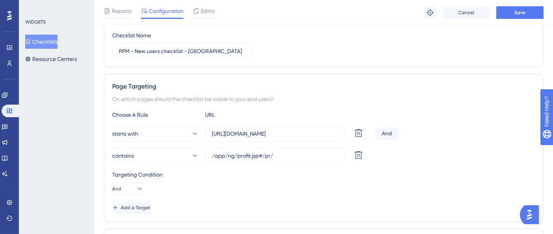
click at [464, 107] on div "Page Targeting On which pages should the checklist be visible to your end users…" at bounding box center [323, 148] width 439 height 149
click at [522, 11] on span "Save" at bounding box center [519, 12] width 11 height 6
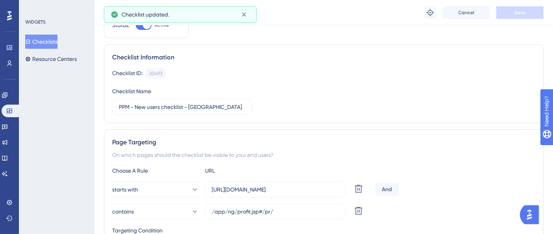
scroll to position [0, 0]
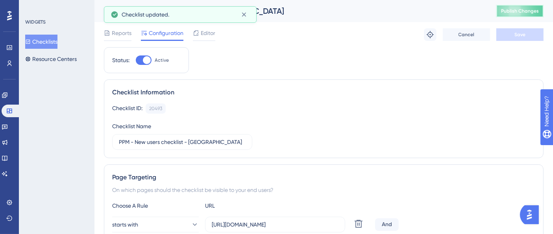
click at [532, 11] on span "Publish Changes" at bounding box center [520, 11] width 38 height 6
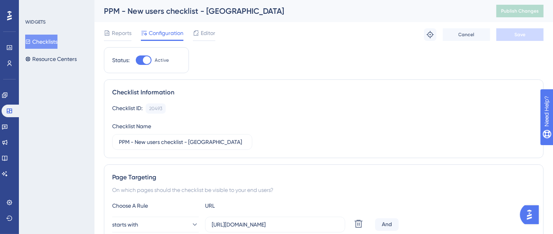
click at [146, 64] on div at bounding box center [144, 59] width 16 height 9
click at [136, 61] on input "Active" at bounding box center [135, 60] width 0 height 0
checkbox input "false"
click at [517, 39] on button "Save" at bounding box center [519, 34] width 47 height 13
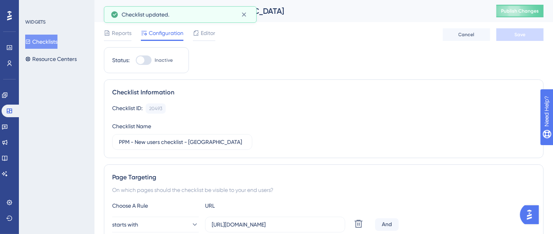
click at [523, 9] on span "Publish Changes" at bounding box center [520, 11] width 38 height 6
click at [57, 37] on button "Checklists" at bounding box center [41, 42] width 32 height 14
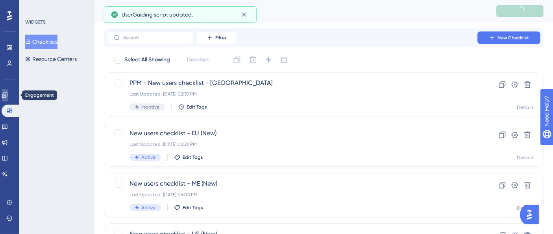
drag, startPoint x: 7, startPoint y: 97, endPoint x: 26, endPoint y: 85, distance: 22.6
click at [7, 97] on icon at bounding box center [4, 94] width 5 height 5
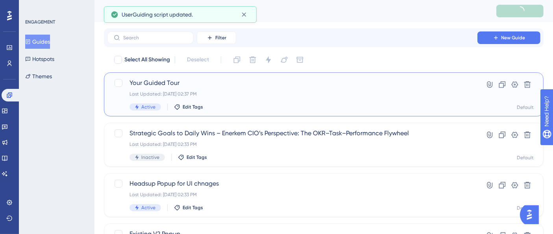
click at [219, 92] on div "Last Updated: Sep 17 2025, 02:37 PM" at bounding box center [291, 94] width 325 height 6
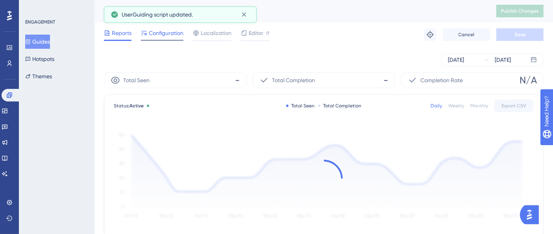
drag, startPoint x: 168, startPoint y: 33, endPoint x: 166, endPoint y: 40, distance: 7.3
click at [168, 33] on span "Configuration" at bounding box center [166, 32] width 35 height 9
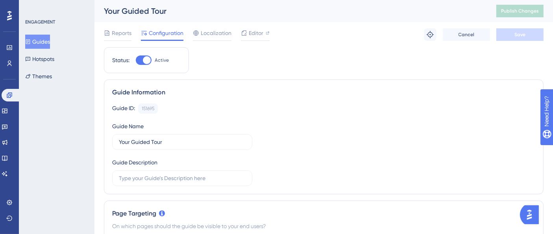
click at [143, 59] on div at bounding box center [147, 60] width 8 height 8
click at [136, 60] on input "Active" at bounding box center [135, 60] width 0 height 0
checkbox input "false"
click at [513, 36] on button "Save" at bounding box center [519, 34] width 47 height 13
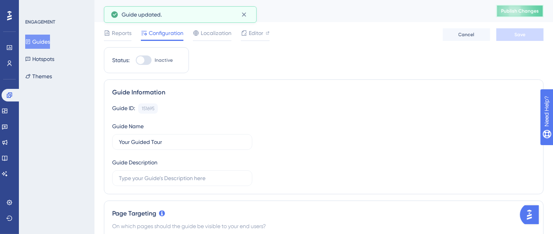
click at [527, 12] on span "Publish Changes" at bounding box center [520, 11] width 38 height 6
click at [46, 42] on button "Guides" at bounding box center [37, 42] width 25 height 14
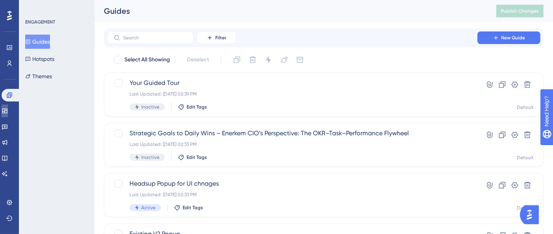
click at [7, 112] on icon at bounding box center [4, 111] width 5 height 5
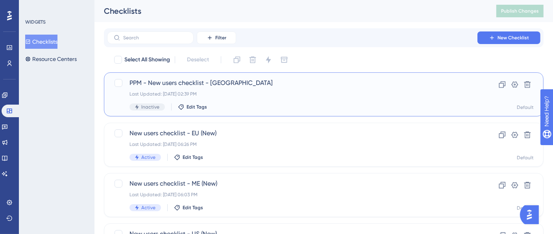
click at [251, 88] on div "PPM - New users checklist - US Last Updated: Sep 17 2025, 02:39 PM Inactive Edi…" at bounding box center [291, 94] width 325 height 32
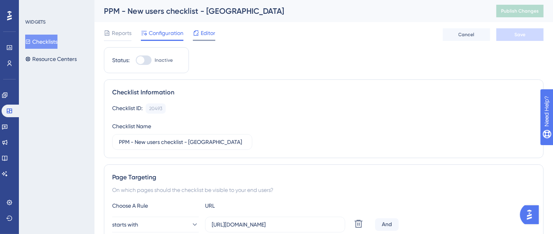
click at [195, 31] on icon at bounding box center [195, 32] width 5 height 5
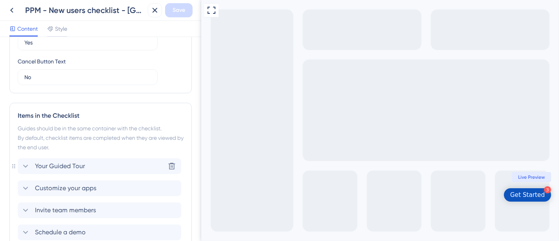
scroll to position [373, 0]
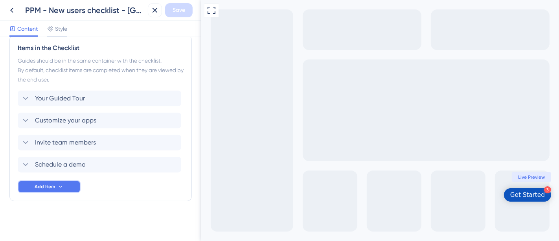
click at [49, 184] on span "Add Item" at bounding box center [45, 186] width 20 height 6
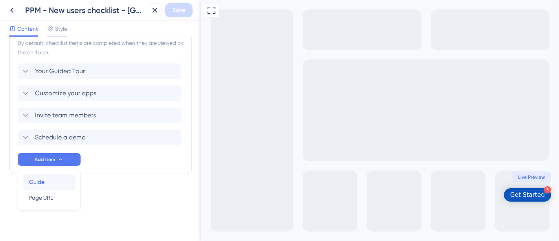
click at [56, 180] on div "Guide Guide" at bounding box center [49, 182] width 40 height 16
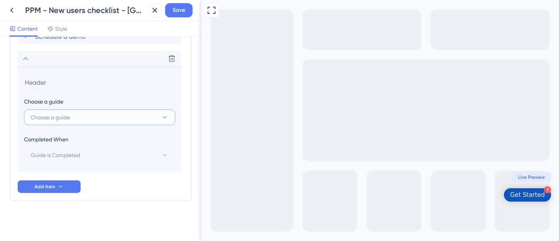
click at [111, 115] on button "Choose a guide" at bounding box center [99, 117] width 151 height 16
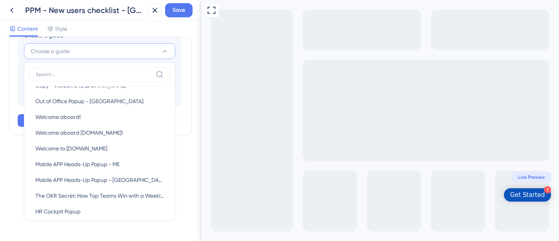
scroll to position [175, 0]
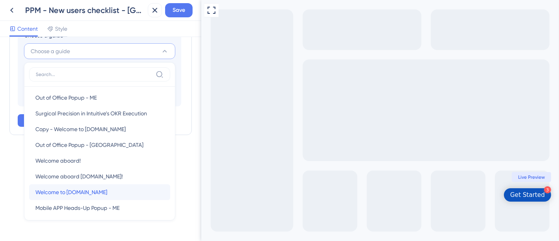
click at [93, 188] on div "Welcome to Profit.co Welcome to Profit.co" at bounding box center [99, 192] width 129 height 16
type input "Welcome to Profit.co"
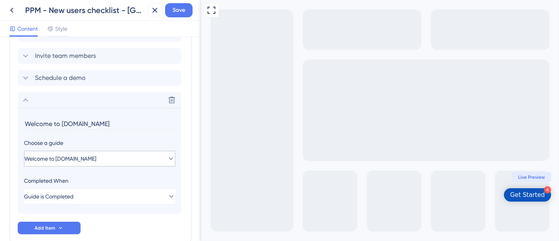
scroll to position [413, 0]
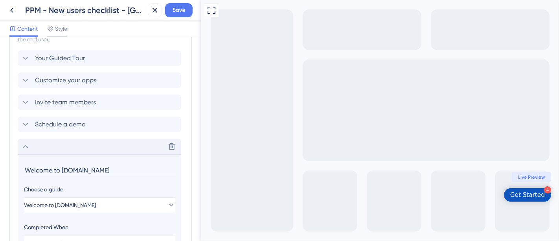
click at [22, 147] on icon at bounding box center [25, 146] width 9 height 9
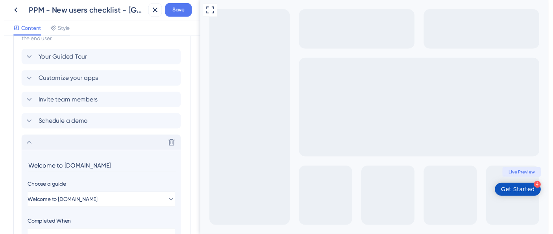
scroll to position [395, 0]
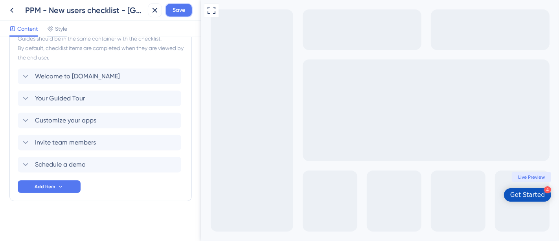
click at [181, 14] on span "Save" at bounding box center [179, 10] width 13 height 9
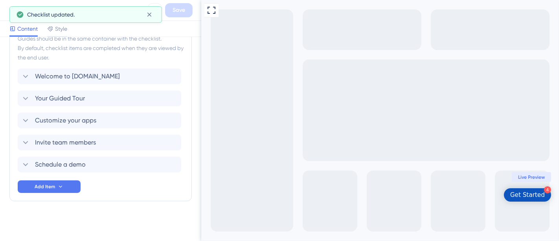
click at [525, 192] on div "Get Started" at bounding box center [527, 195] width 35 height 8
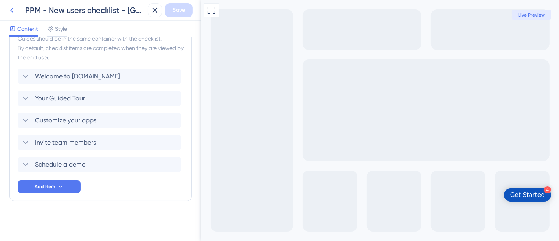
click at [13, 11] on icon at bounding box center [11, 10] width 9 height 9
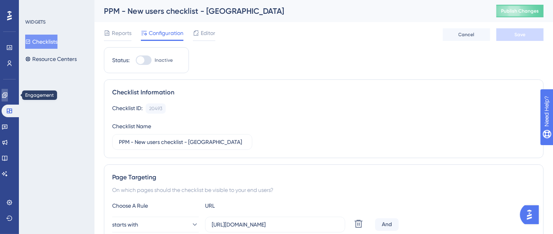
click at [8, 97] on icon at bounding box center [5, 95] width 6 height 6
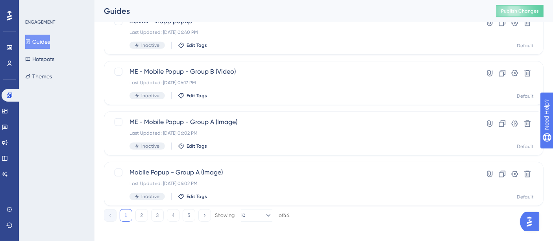
scroll to position [369, 0]
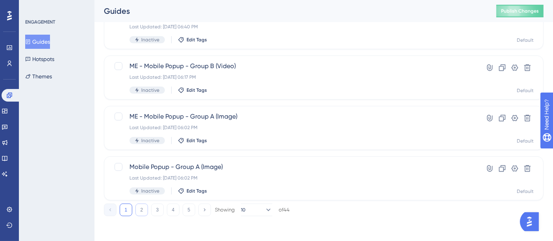
click at [144, 209] on button "2" at bounding box center [141, 209] width 13 height 13
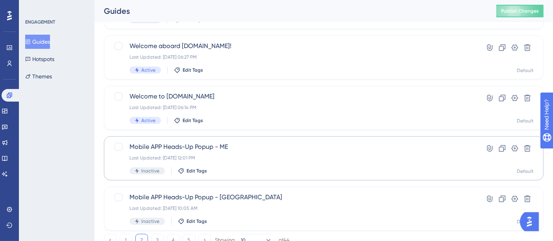
scroll to position [326, 0]
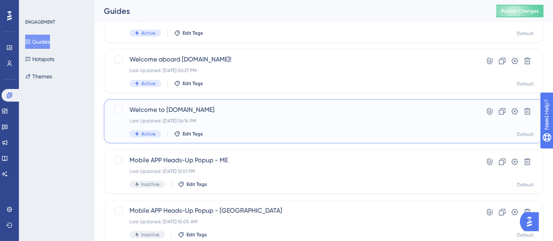
click at [237, 116] on div "Welcome to Profit.co Last Updated: Jul 07 2025, 06:14 PM Active Edit Tags" at bounding box center [291, 121] width 325 height 32
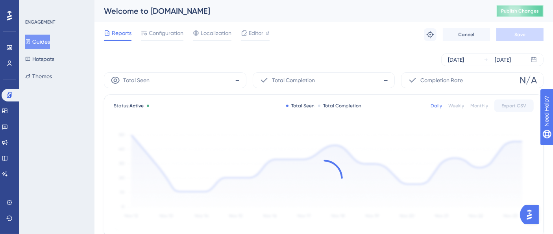
click at [515, 12] on span "Publish Changes" at bounding box center [520, 11] width 38 height 6
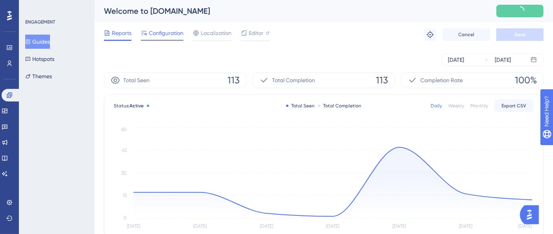
click at [167, 32] on span "Configuration" at bounding box center [166, 32] width 35 height 9
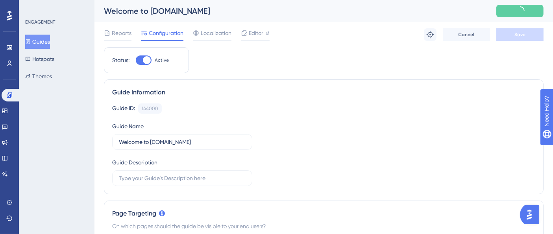
scroll to position [175, 0]
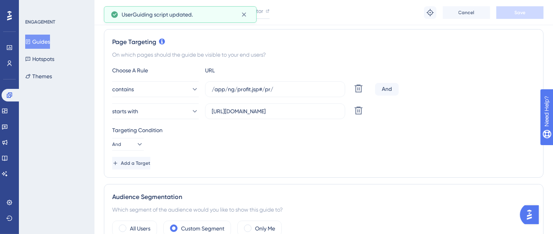
click at [266, 146] on div "Targeting Condition And" at bounding box center [323, 137] width 423 height 25
click at [41, 35] on button "Guides" at bounding box center [37, 42] width 25 height 14
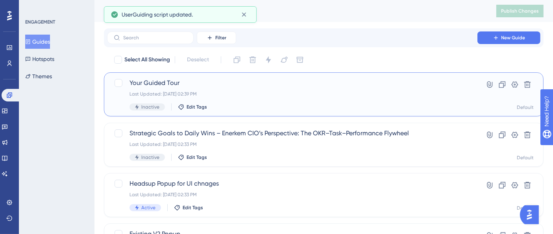
click at [237, 85] on span "Your Guided Tour" at bounding box center [291, 82] width 325 height 9
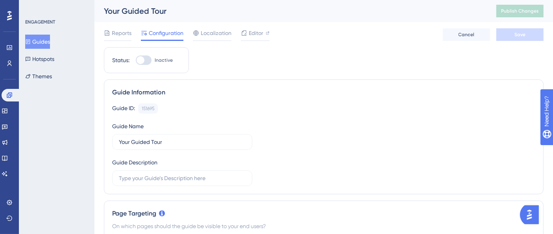
click at [45, 37] on button "Guides" at bounding box center [37, 42] width 25 height 14
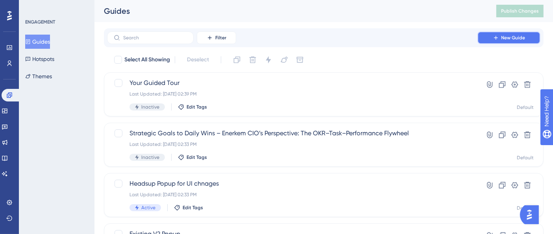
click at [494, 35] on icon at bounding box center [495, 38] width 6 height 6
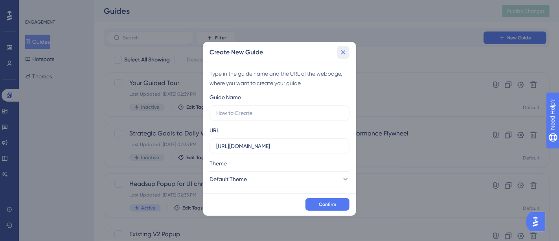
click at [342, 53] on icon at bounding box center [343, 52] width 8 height 8
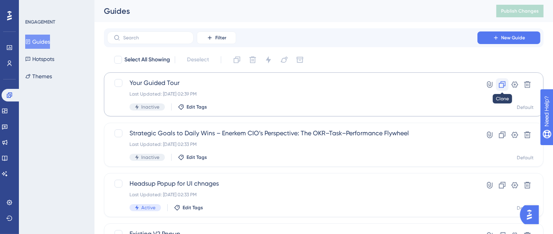
click at [504, 83] on icon at bounding box center [502, 85] width 8 height 8
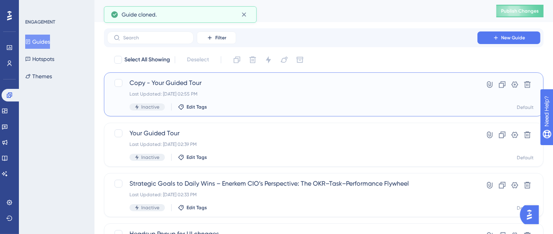
click at [226, 93] on div "Last Updated: Sep 17 2025, 02:55 PM" at bounding box center [291, 94] width 325 height 6
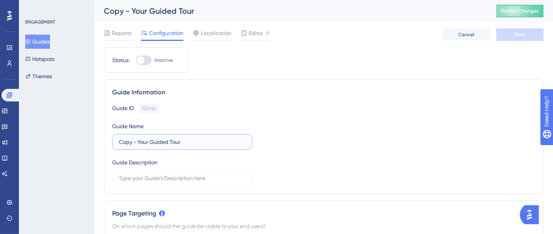
click at [166, 142] on input "Copy - Your Guided Tour" at bounding box center [182, 142] width 127 height 9
paste input "Your OKR Walkthrough"
type input "Your OKR Walkthrough"
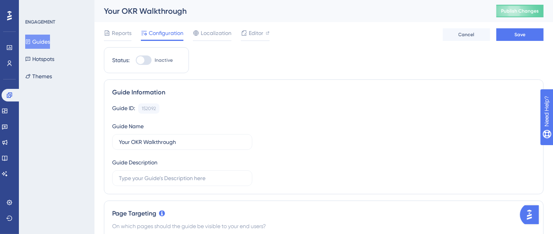
click at [345, 151] on div "Guide ID: 152092 Copy Guide Name Your OKR Walkthrough Guide Description" at bounding box center [323, 144] width 423 height 83
click at [501, 31] on button "Save" at bounding box center [519, 34] width 47 height 13
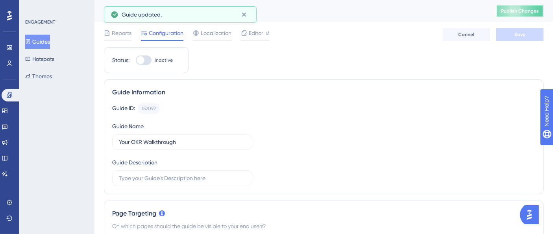
click at [521, 11] on span "Publish Changes" at bounding box center [520, 11] width 38 height 6
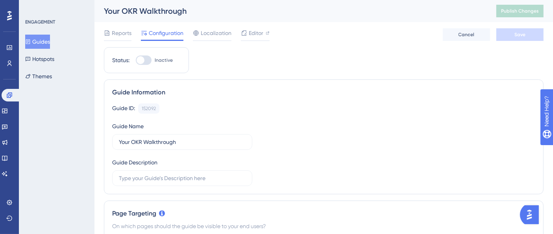
click at [337, 136] on div "Guide ID: 152092 Copy Guide Name Your OKR Walkthrough Guide Description" at bounding box center [323, 144] width 423 height 83
click at [252, 31] on span "Editor" at bounding box center [256, 32] width 15 height 9
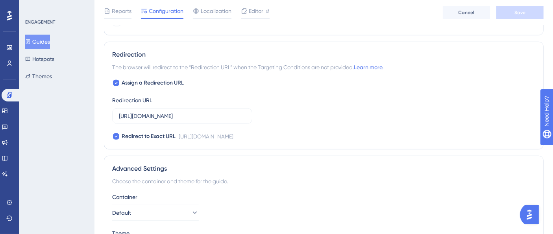
scroll to position [628, 0]
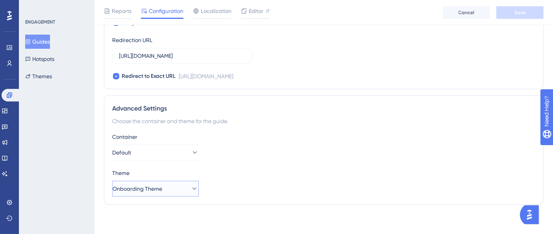
click at [179, 185] on button "Onboarding Theme" at bounding box center [155, 189] width 87 height 16
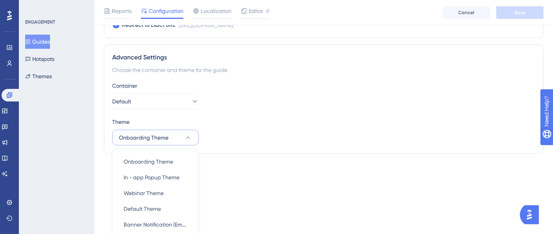
scroll to position [680, 0]
click at [162, 157] on span "Onboarding Theme" at bounding box center [148, 160] width 50 height 9
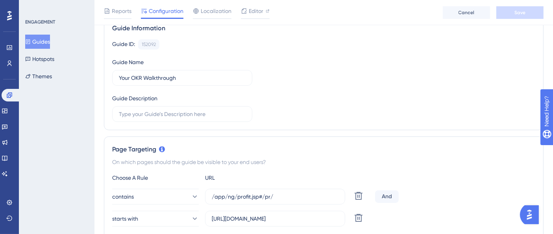
scroll to position [0, 0]
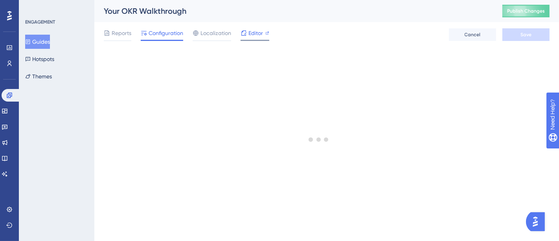
click at [259, 33] on span "Editor" at bounding box center [256, 32] width 15 height 9
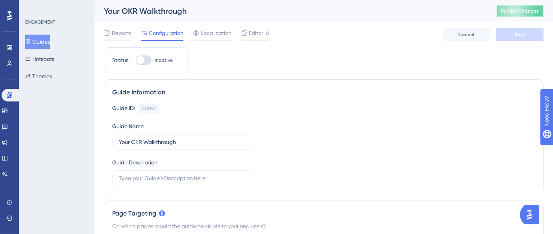
click at [514, 13] on span "Publish Changes" at bounding box center [520, 11] width 38 height 6
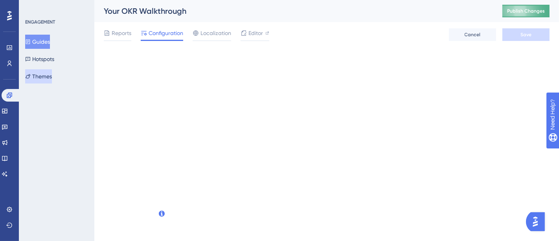
click at [52, 78] on button "Themes" at bounding box center [38, 76] width 27 height 14
click at [535, 11] on span "Publish Changes" at bounding box center [526, 11] width 38 height 6
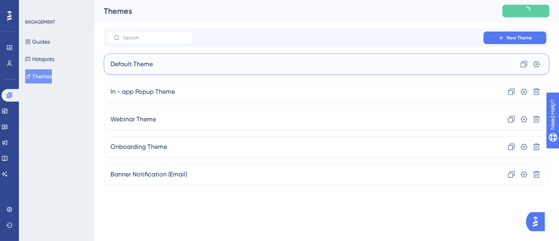
click at [196, 68] on div "Default Theme Clone Settings" at bounding box center [327, 63] width 446 height 21
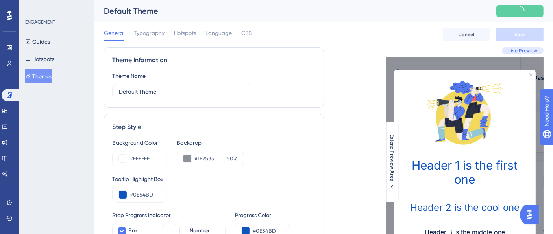
click at [44, 77] on button "Themes" at bounding box center [38, 76] width 27 height 14
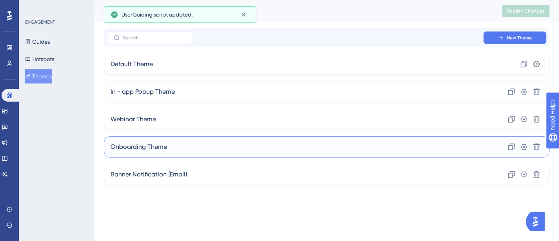
click at [230, 143] on div "Onboarding Theme Clone Settings Delete" at bounding box center [327, 146] width 446 height 21
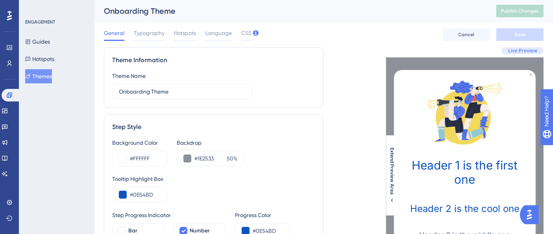
drag, startPoint x: 149, startPoint y: 30, endPoint x: 155, endPoint y: 45, distance: 15.8
click at [149, 30] on span "Typography" at bounding box center [149, 32] width 31 height 9
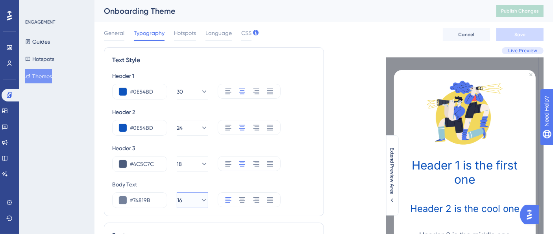
click at [200, 201] on icon at bounding box center [204, 200] width 8 height 8
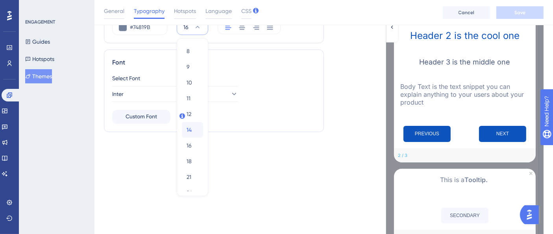
click at [190, 125] on span "14" at bounding box center [188, 129] width 5 height 9
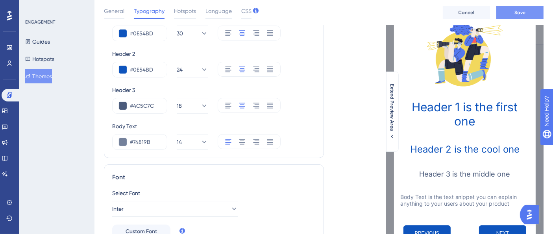
scroll to position [45, 0]
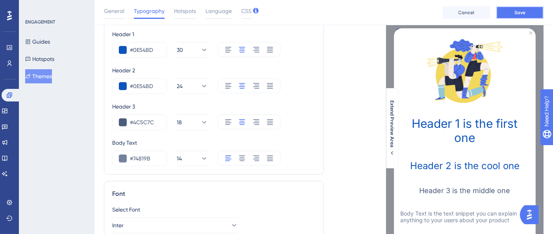
click at [525, 7] on button "Save" at bounding box center [519, 12] width 47 height 13
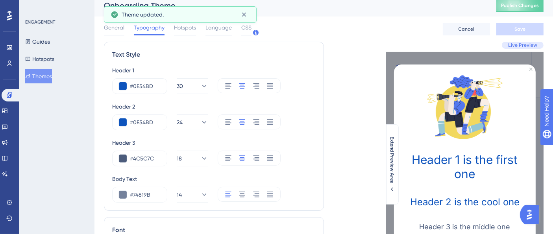
scroll to position [0, 0]
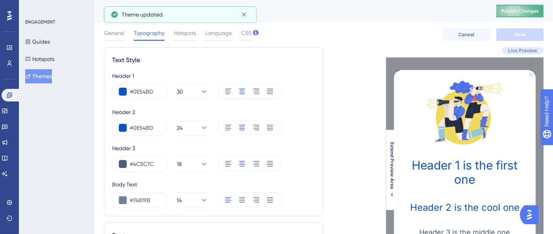
click at [526, 13] on span "Publish Changes" at bounding box center [520, 11] width 38 height 6
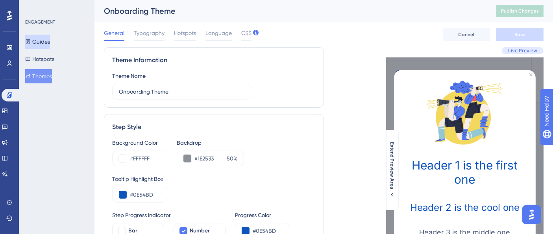
click at [50, 35] on button "Guides" at bounding box center [37, 42] width 25 height 14
click at [50, 39] on button "Guides" at bounding box center [37, 42] width 25 height 14
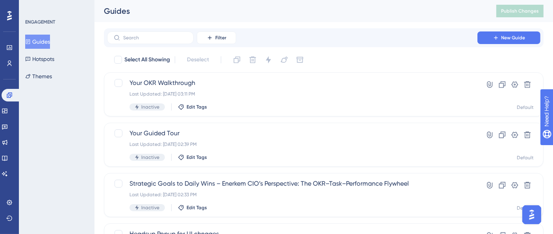
click at [79, 135] on div "ENGAGEMENT Guides Hotspots Themes" at bounding box center [57, 117] width 76 height 234
click at [7, 111] on icon at bounding box center [4, 111] width 5 height 5
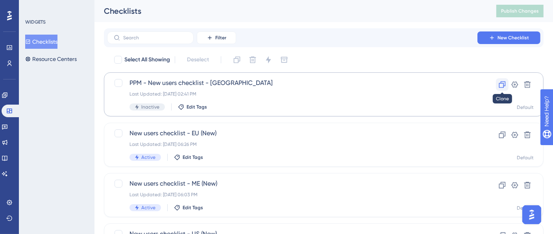
click at [500, 86] on icon at bounding box center [502, 85] width 8 height 8
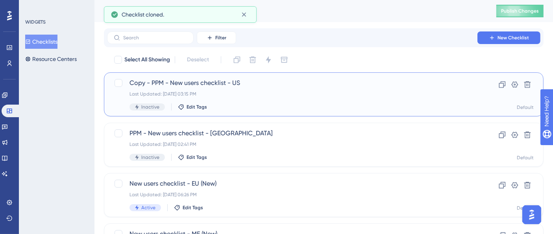
click at [236, 81] on span "Copy - PPM - New users checklist - US" at bounding box center [291, 82] width 325 height 9
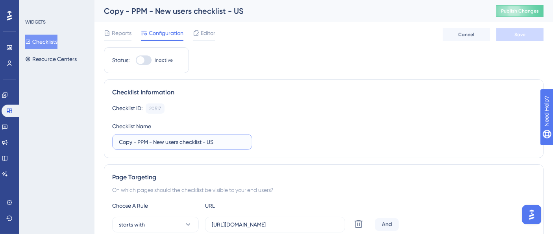
drag, startPoint x: 148, startPoint y: 142, endPoint x: 94, endPoint y: 142, distance: 53.5
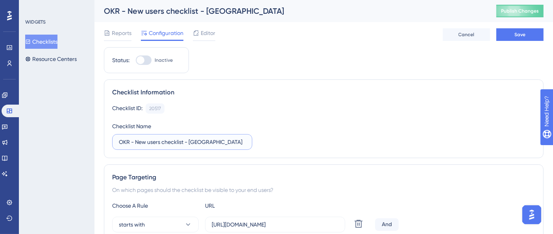
drag, startPoint x: 186, startPoint y: 140, endPoint x: 205, endPoint y: 140, distance: 18.9
click at [205, 140] on input "OKR - New users checklist - US" at bounding box center [182, 142] width 127 height 9
type input "OKR - New users checklist - US"
click at [513, 34] on button "Save" at bounding box center [519, 34] width 47 height 13
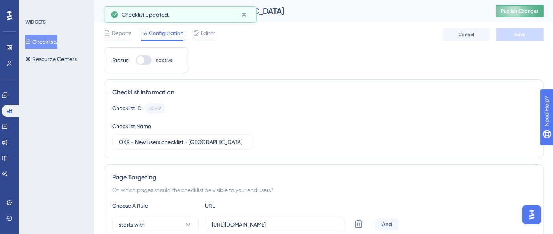
click at [526, 10] on span "Publish Changes" at bounding box center [520, 11] width 38 height 6
click at [224, 33] on div "Reports Configuration Editor Cancel Save" at bounding box center [323, 34] width 439 height 25
click at [195, 33] on icon at bounding box center [196, 33] width 6 height 6
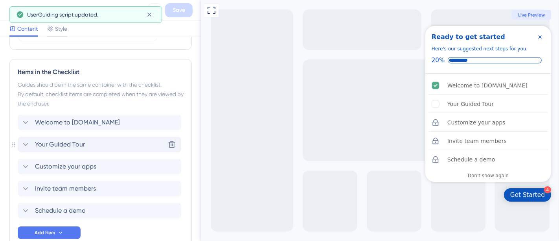
click at [120, 145] on div "Your Guided Tour Delete" at bounding box center [100, 144] width 164 height 16
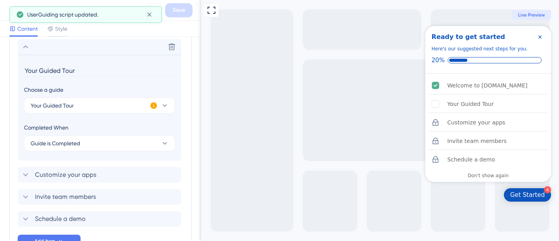
scroll to position [448, 0]
click at [153, 104] on icon at bounding box center [154, 104] width 8 height 8
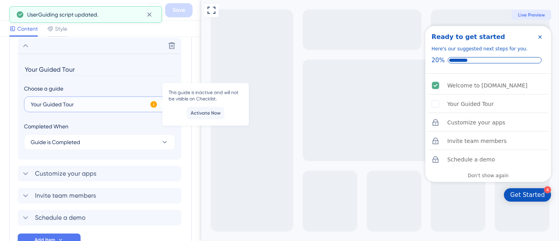
click at [122, 104] on button "Your Guided Tour" at bounding box center [99, 104] width 151 height 16
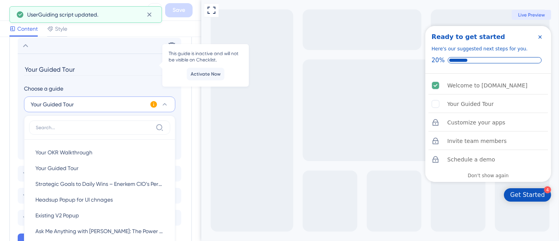
scroll to position [487, 0]
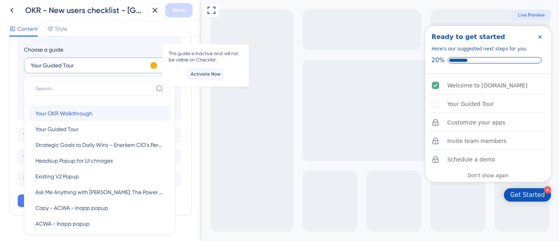
click at [75, 110] on span "Your OKR Walkthrough" at bounding box center [63, 113] width 57 height 9
type input "Your OKR Walkthrough"
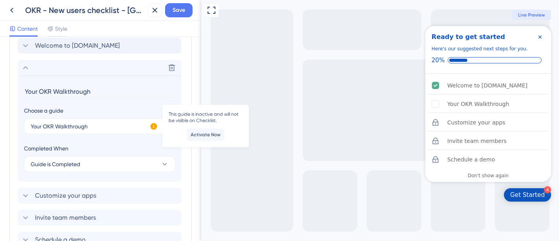
scroll to position [400, 0]
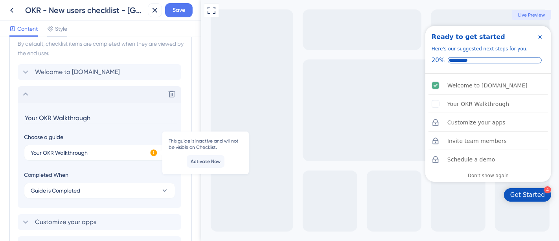
click at [26, 95] on icon at bounding box center [25, 93] width 9 height 9
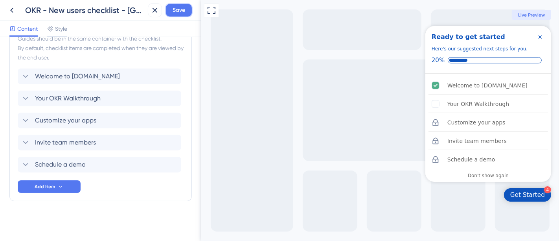
click at [174, 14] on span "Save" at bounding box center [179, 10] width 13 height 9
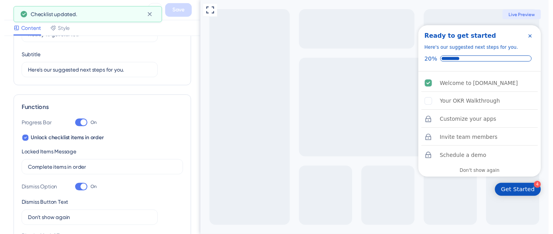
scroll to position [0, 0]
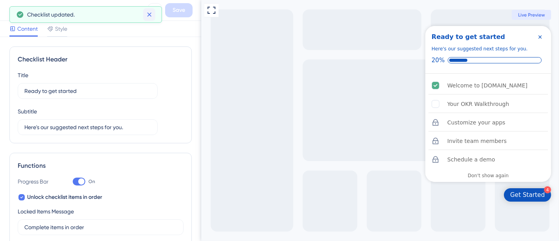
click at [149, 14] on icon at bounding box center [150, 15] width 8 height 8
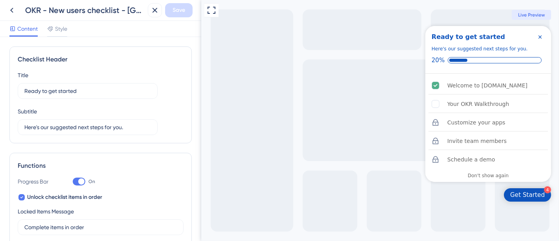
click at [539, 38] on icon "Close Checklist" at bounding box center [539, 36] width 3 height 3
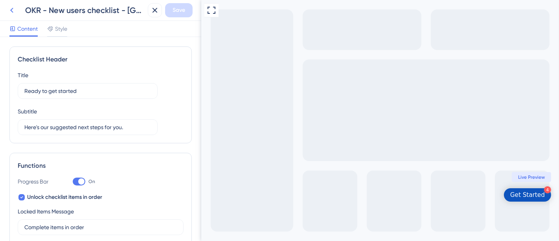
click at [13, 9] on icon at bounding box center [11, 10] width 9 height 9
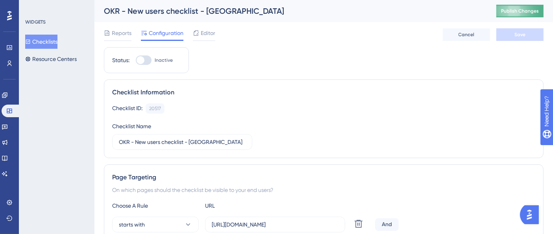
click at [538, 13] on span "Publish Changes" at bounding box center [520, 11] width 38 height 6
click at [53, 41] on button "Checklists" at bounding box center [41, 42] width 32 height 14
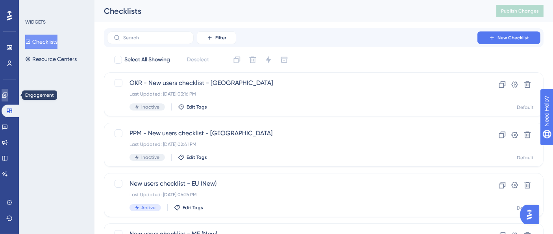
click at [8, 94] on icon at bounding box center [5, 95] width 6 height 6
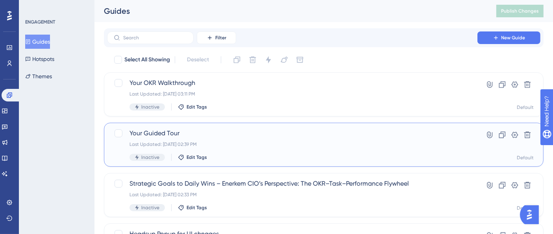
click at [234, 142] on div "Last Updated: Sep 17 2025, 02:39 PM" at bounding box center [291, 144] width 325 height 6
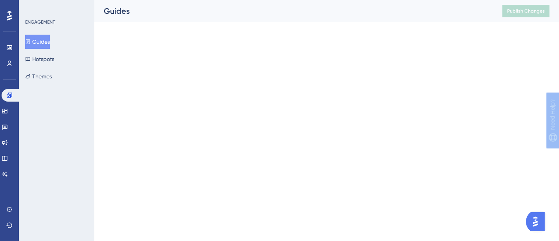
click at [234, 0] on html "Performance Users Engagement Widgets Feedback Product Updates Knowledge Base AI…" at bounding box center [279, 0] width 559 height 0
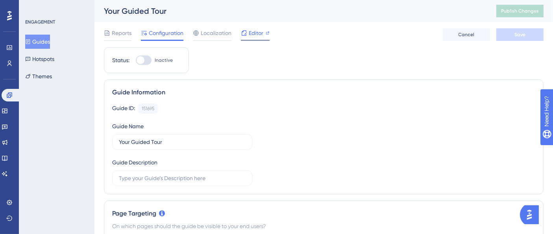
click at [249, 36] on span "Editor" at bounding box center [256, 32] width 15 height 9
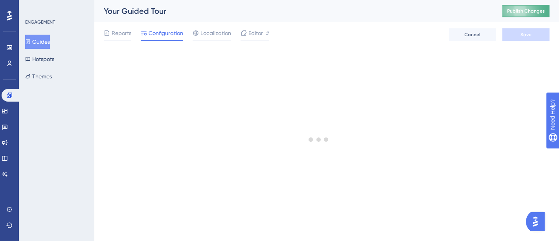
click at [536, 10] on span "Publish Changes" at bounding box center [526, 11] width 38 height 6
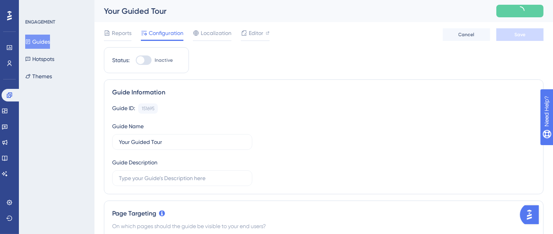
click at [31, 42] on icon at bounding box center [28, 42] width 6 height 6
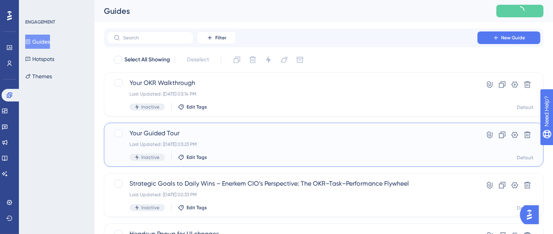
click at [221, 140] on div "Your Guided Tour Last Updated: Sep 17 2025, 03:23 PM Inactive Edit Tags" at bounding box center [291, 145] width 325 height 32
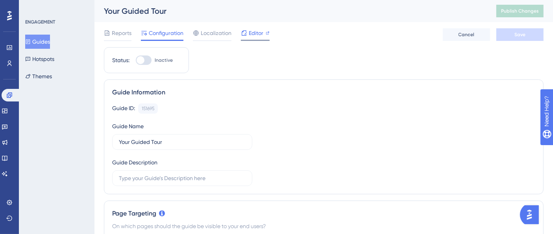
click at [249, 34] on span "Editor" at bounding box center [256, 32] width 15 height 9
drag, startPoint x: 42, startPoint y: 43, endPoint x: 176, endPoint y: 39, distance: 133.8
click at [42, 43] on button "Guides" at bounding box center [37, 42] width 25 height 14
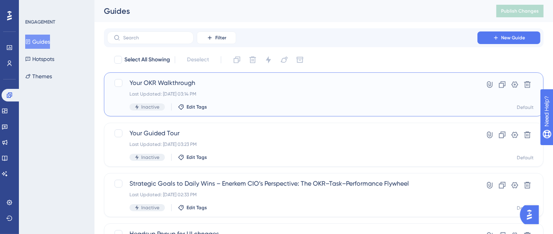
click at [216, 86] on span "Your OKR Walkthrough" at bounding box center [291, 82] width 325 height 9
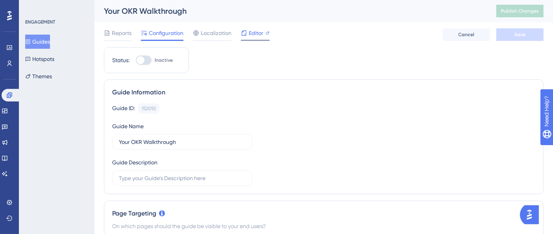
click at [250, 34] on span "Editor" at bounding box center [256, 32] width 15 height 9
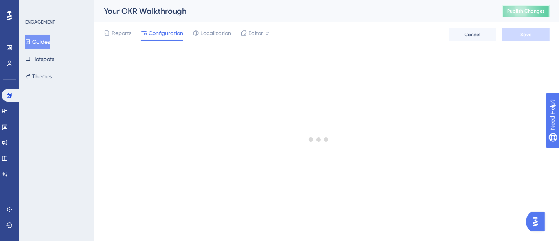
click at [509, 11] on span "Publish Changes" at bounding box center [526, 11] width 38 height 6
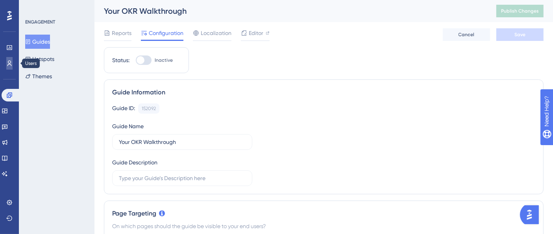
click at [9, 66] on icon at bounding box center [9, 63] width 6 height 6
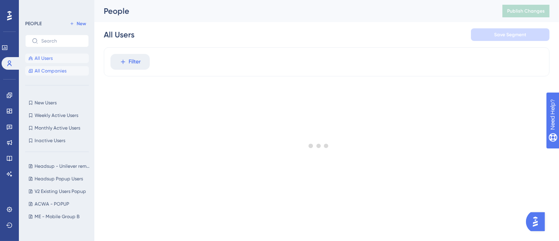
click at [56, 72] on span "All Companies" at bounding box center [51, 71] width 32 height 6
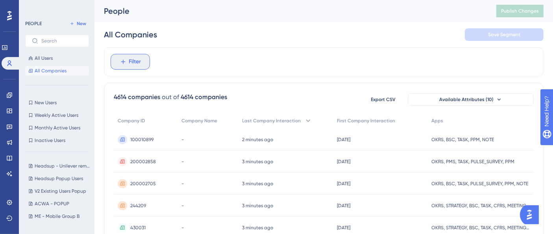
click at [136, 59] on span "Filter" at bounding box center [135, 61] width 12 height 9
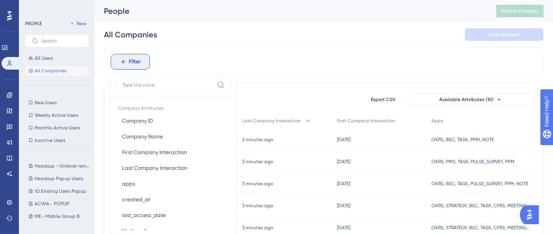
scroll to position [37, 0]
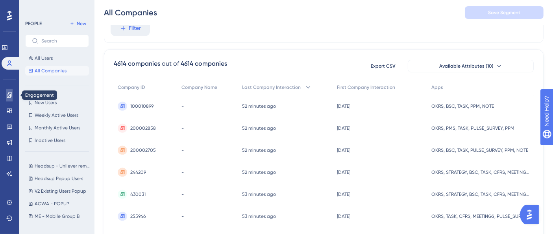
click at [7, 96] on icon at bounding box center [9, 95] width 6 height 6
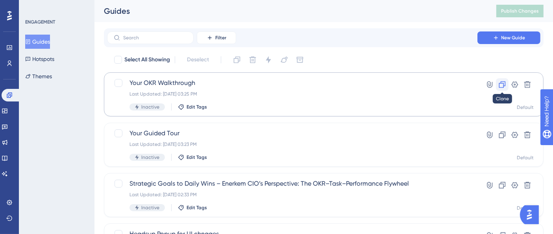
click at [502, 83] on icon at bounding box center [502, 85] width 8 height 8
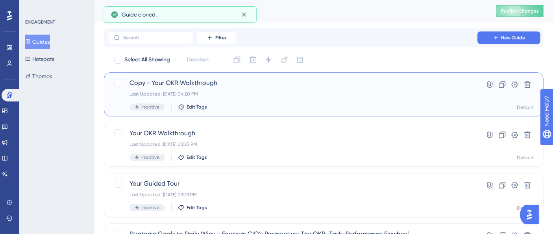
click at [225, 88] on div "Copy - Your OKR Walkthrough Last Updated: Sep 17 2025, 04:20 PM Inactive Edit T…" at bounding box center [291, 94] width 325 height 32
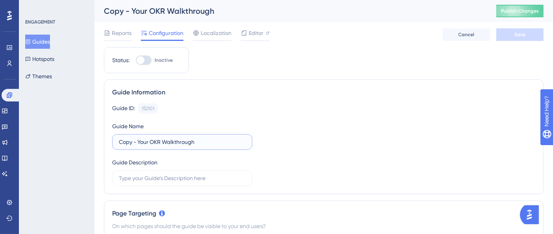
click at [165, 142] on input "Copy - Your OKR Walkthrough" at bounding box center [182, 142] width 127 height 9
paste input "Your PMS"
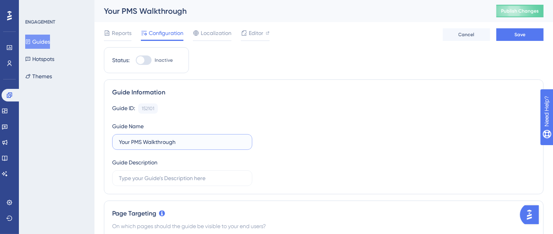
type input "Your PMS Walkthrough"
drag, startPoint x: 317, startPoint y: 100, endPoint x: 342, endPoint y: 91, distance: 26.9
click at [317, 100] on div "Guide Information Guide ID: 152101 Copy Guide Name Your PMS Walkthrough Guide D…" at bounding box center [323, 136] width 439 height 115
click at [509, 33] on button "Save" at bounding box center [519, 34] width 47 height 13
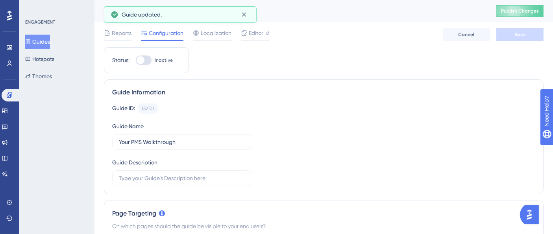
click at [523, 12] on span "Publish Changes" at bounding box center [520, 11] width 38 height 6
click at [254, 33] on span "Editor" at bounding box center [256, 32] width 15 height 9
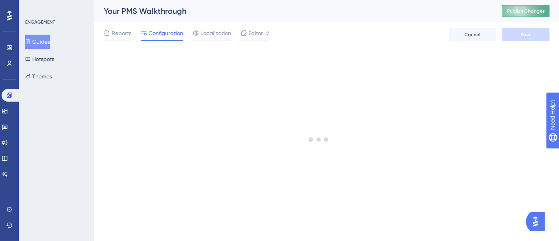
click at [525, 8] on span "Publish Changes" at bounding box center [526, 11] width 38 height 6
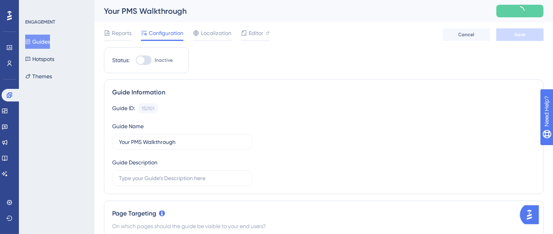
click at [7, 118] on div "Engagement Widgets Feedback Product Updates Knowledge Base AI Assistant" at bounding box center [10, 134] width 16 height 91
click at [8, 114] on icon at bounding box center [5, 111] width 6 height 6
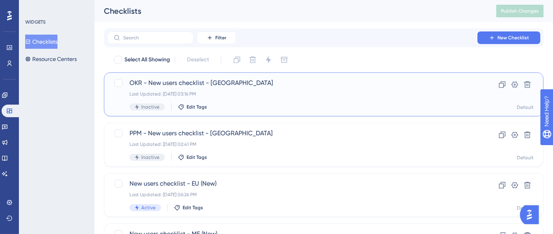
click at [494, 86] on div "OKR - New users checklist - US Last Updated: Sep 17 2025, 03:16 PM Inactive Edi…" at bounding box center [324, 94] width 420 height 32
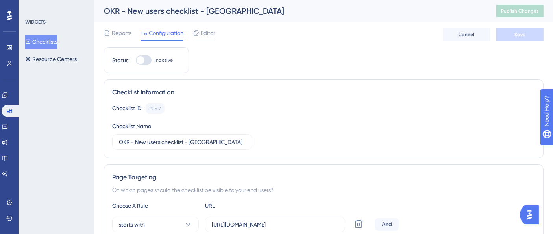
click at [41, 41] on button "Checklists" at bounding box center [41, 42] width 32 height 14
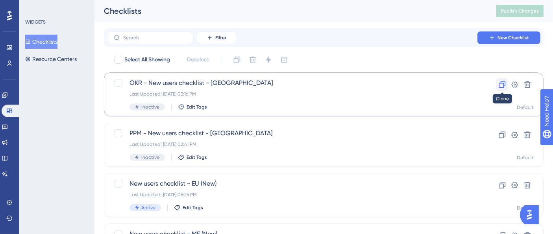
click at [503, 85] on icon at bounding box center [502, 84] width 7 height 7
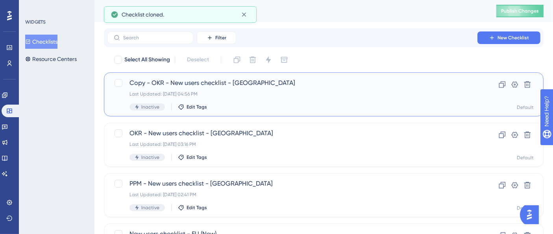
click at [166, 83] on span "Copy - OKR - New users checklist - US" at bounding box center [291, 82] width 325 height 9
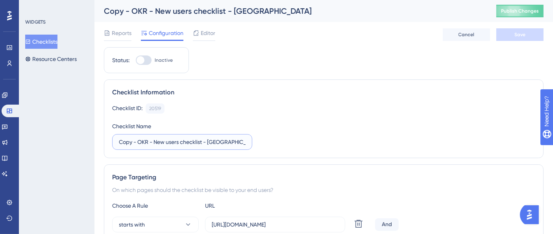
drag, startPoint x: 149, startPoint y: 140, endPoint x: 112, endPoint y: 142, distance: 36.2
click at [112, 142] on label "Copy - OKR - New users checklist - US" at bounding box center [182, 142] width 140 height 16
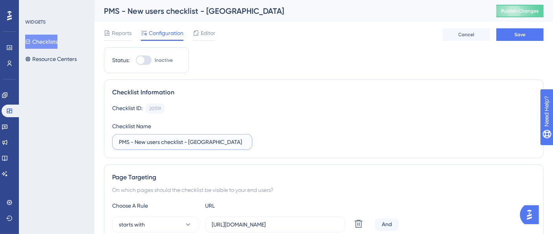
type input "PMS - New users checklist - US"
click at [350, 132] on div "Checklist ID: 20519 Copy Checklist Name PMS - New users checklist - US" at bounding box center [323, 126] width 423 height 46
click at [350, 131] on div "Checklist ID: 20519 Copy Checklist Name PMS - New users checklist - US" at bounding box center [323, 126] width 423 height 46
click at [358, 110] on div "Checklist ID: 20519 Copy" at bounding box center [323, 108] width 423 height 10
click at [521, 32] on span "Save" at bounding box center [519, 34] width 11 height 6
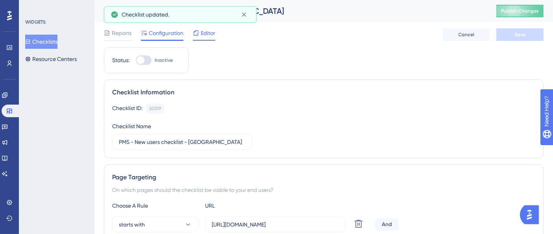
click at [204, 31] on span "Editor" at bounding box center [208, 32] width 15 height 9
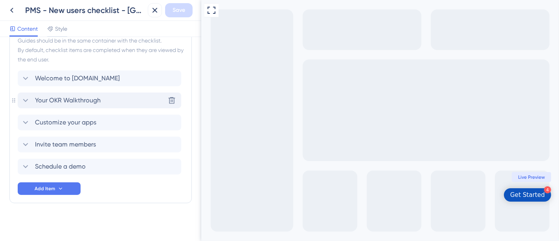
click at [142, 102] on div "Your OKR Walkthrough Delete" at bounding box center [100, 100] width 164 height 16
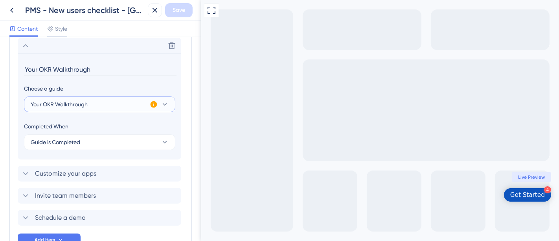
click at [116, 103] on button "Your OKR Walkthrough" at bounding box center [99, 104] width 151 height 16
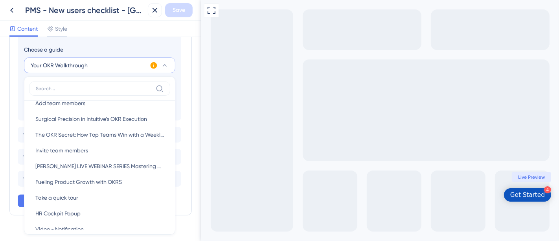
scroll to position [437, 0]
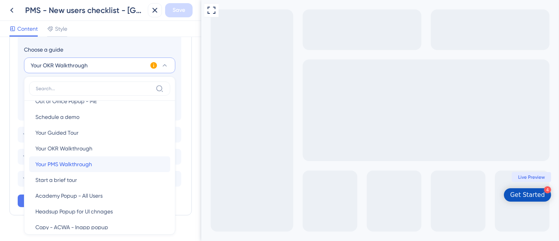
click at [107, 164] on div "Your PMS Walkthrough Your PMS Walkthrough" at bounding box center [99, 164] width 129 height 16
type input "Your PMS Walkthrough"
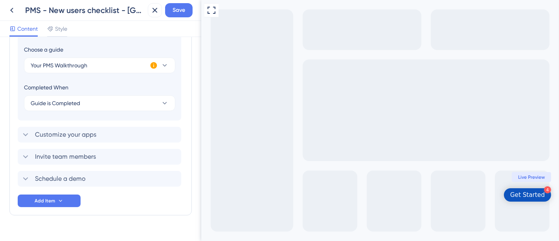
scroll to position [443, 0]
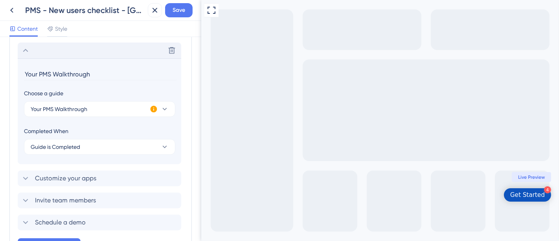
click at [27, 48] on icon at bounding box center [25, 50] width 9 height 9
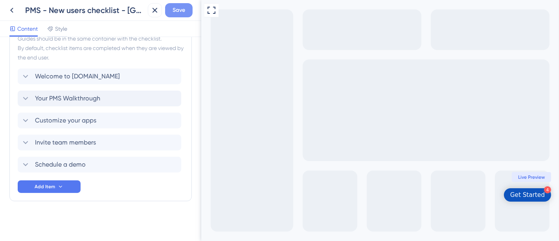
click at [179, 11] on span "Save" at bounding box center [179, 10] width 13 height 9
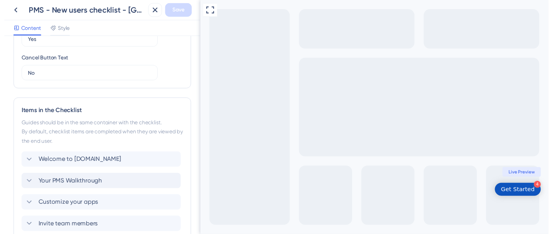
scroll to position [177, 0]
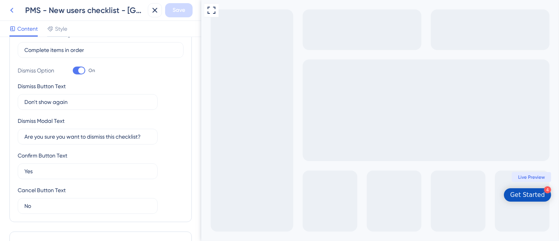
click at [14, 9] on icon at bounding box center [11, 10] width 9 height 9
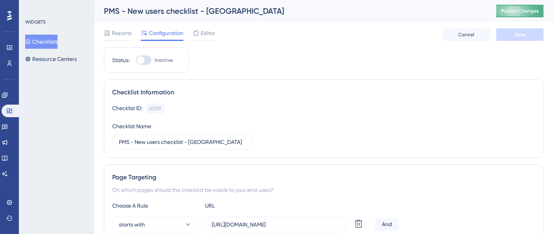
click at [525, 8] on span "Publish Changes" at bounding box center [520, 11] width 38 height 6
